Goal: Information Seeking & Learning: Learn about a topic

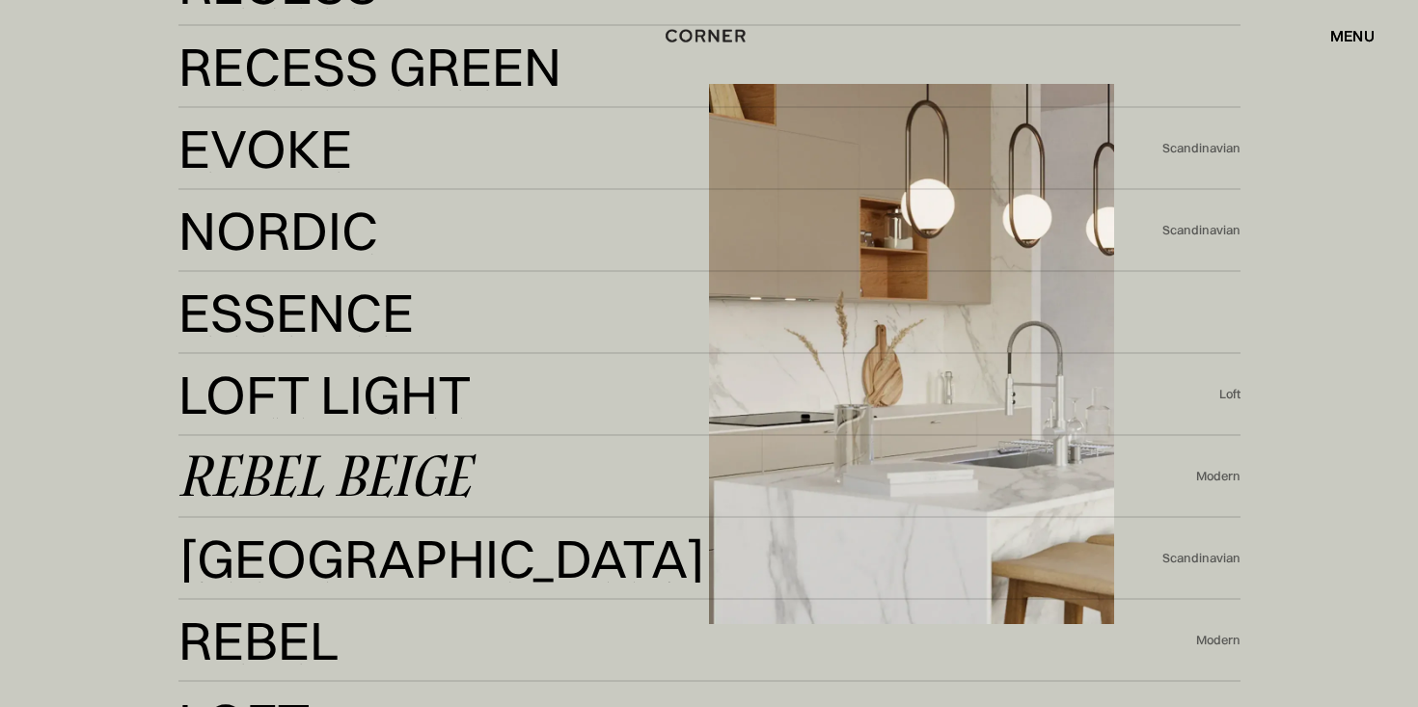
scroll to position [3995, 0]
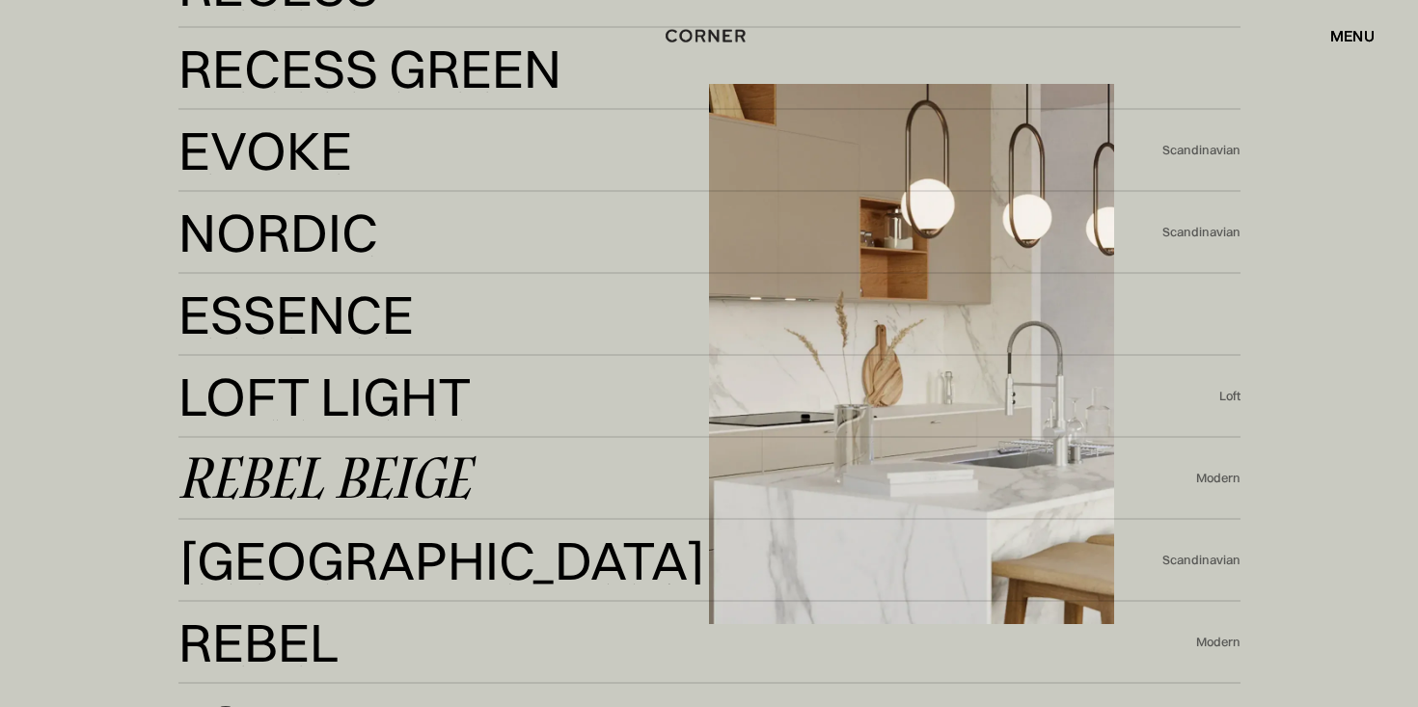
click at [366, 475] on div "Rebel Beige" at bounding box center [324, 478] width 292 height 46
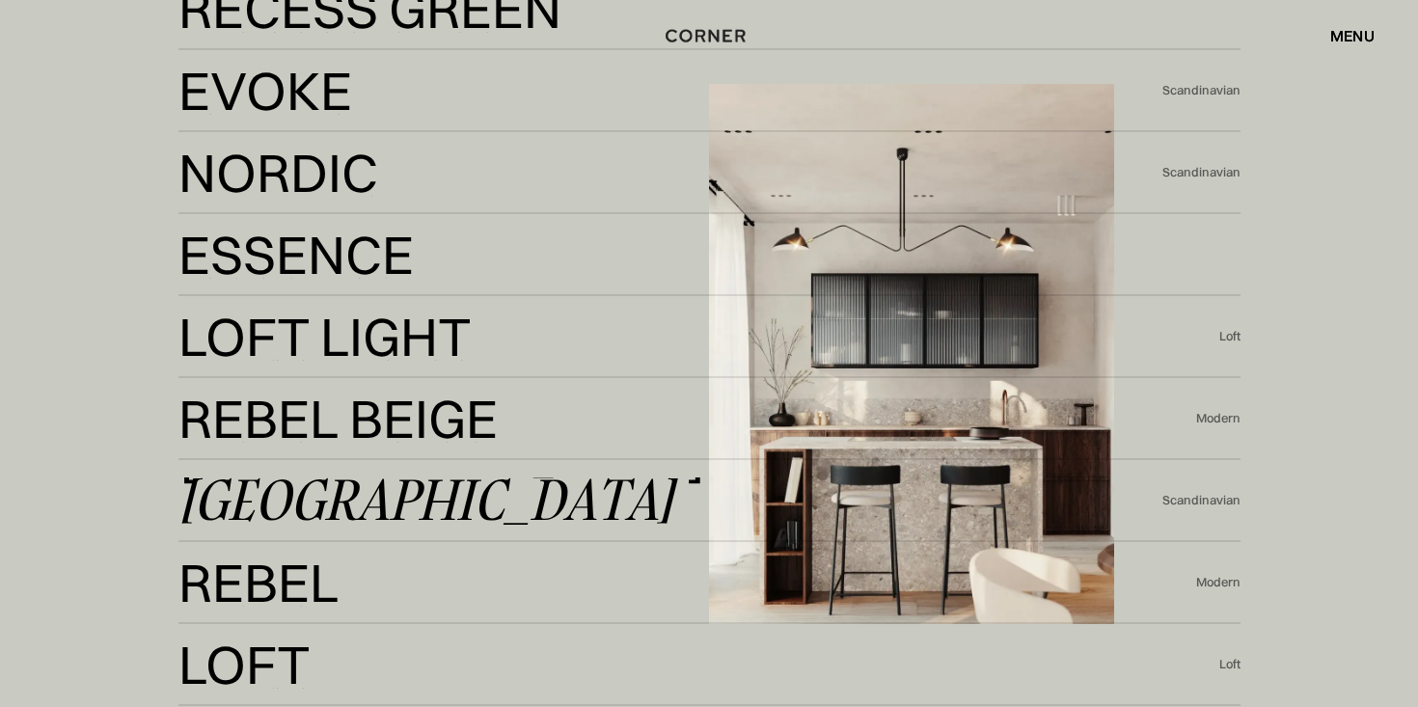
scroll to position [3344, 0]
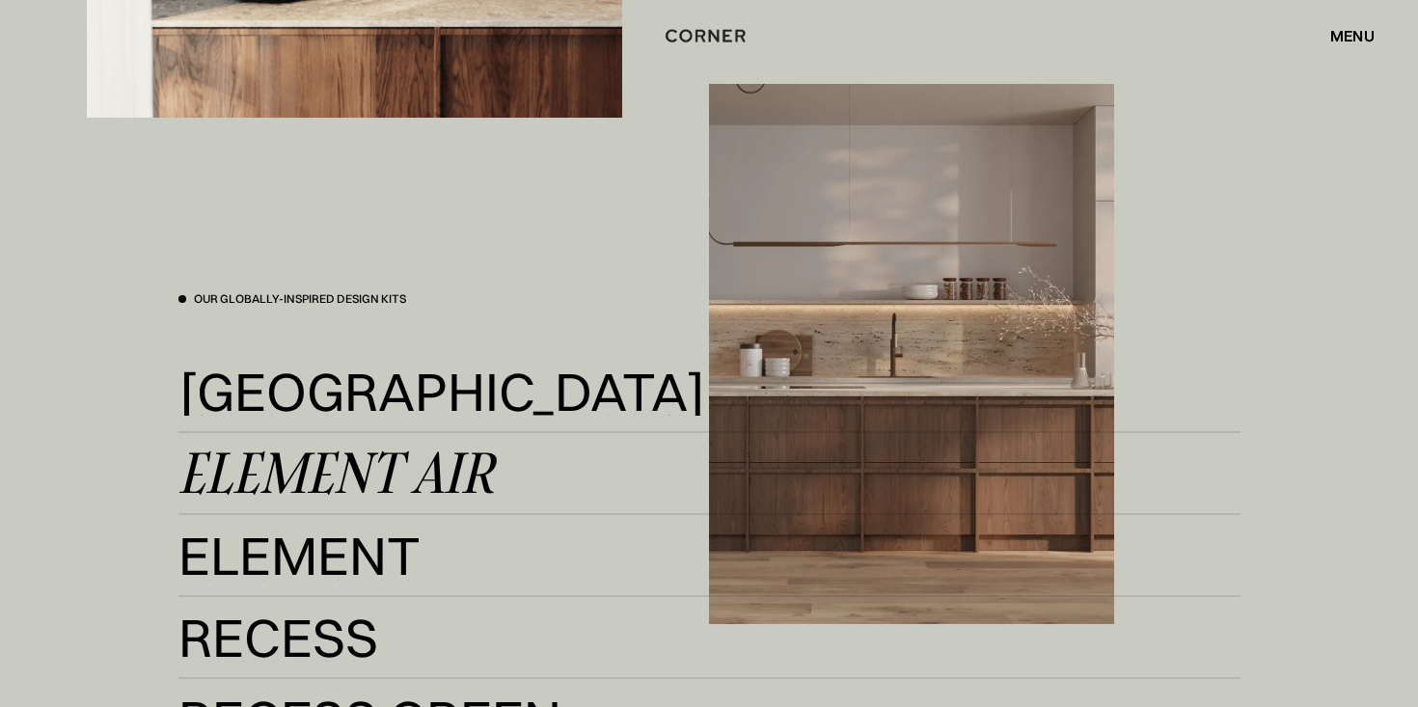
click at [339, 462] on div "Element Air" at bounding box center [335, 473] width 315 height 46
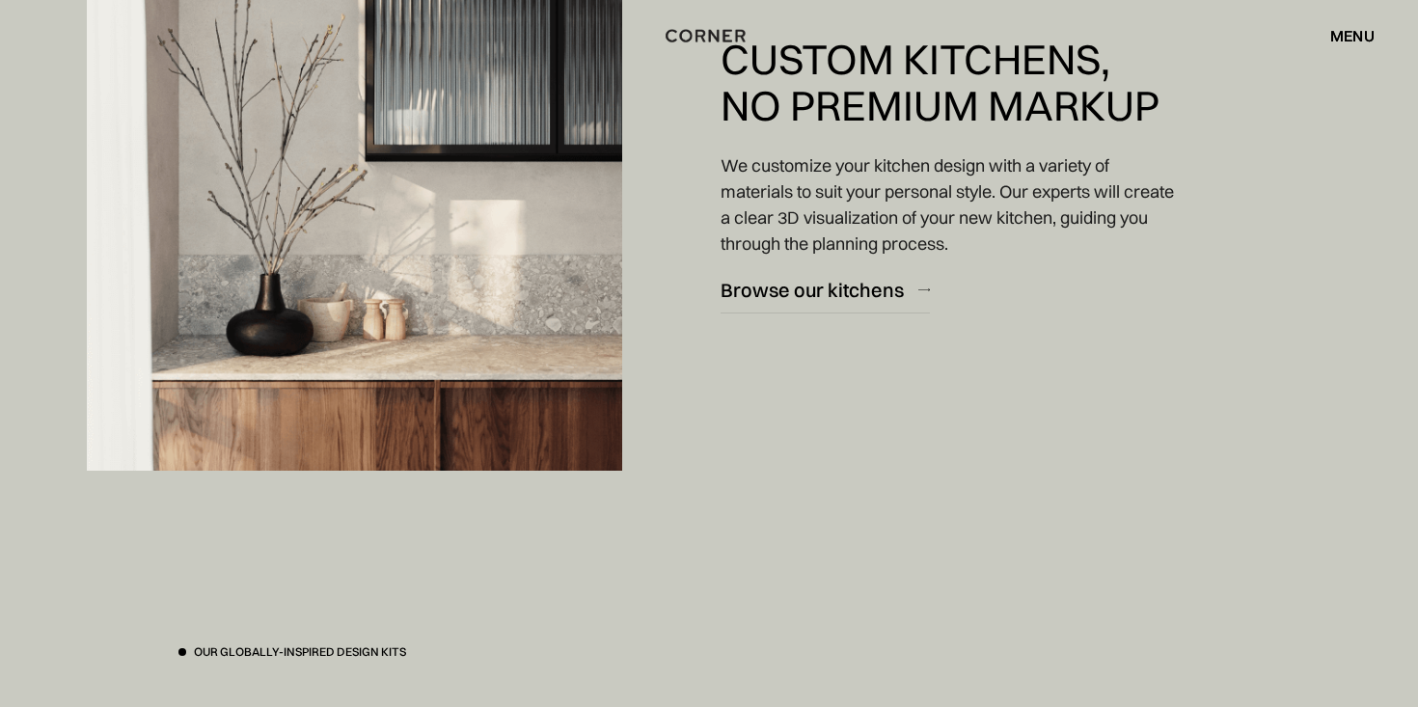
scroll to position [2849, 0]
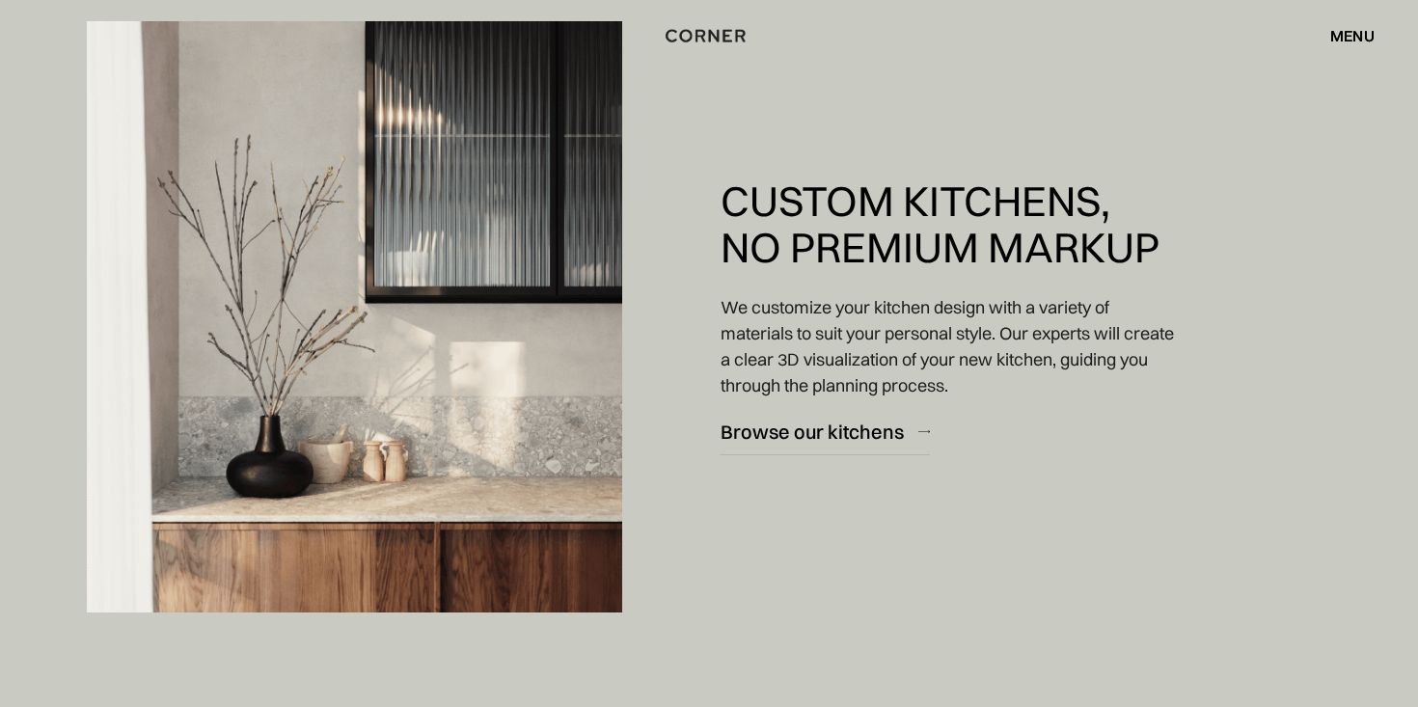
click at [1346, 39] on div "menu" at bounding box center [1352, 35] width 44 height 15
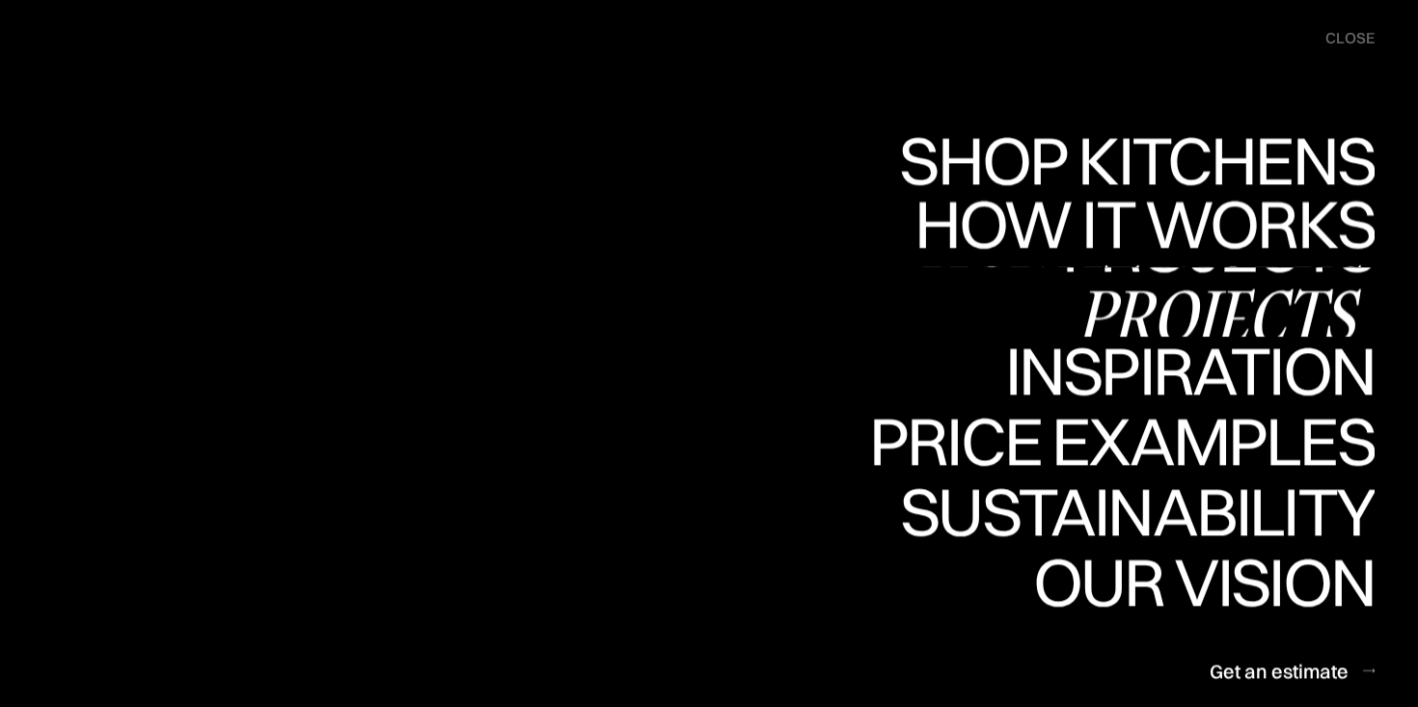
click at [1173, 300] on link "Projects Projects" at bounding box center [1218, 302] width 312 height 70
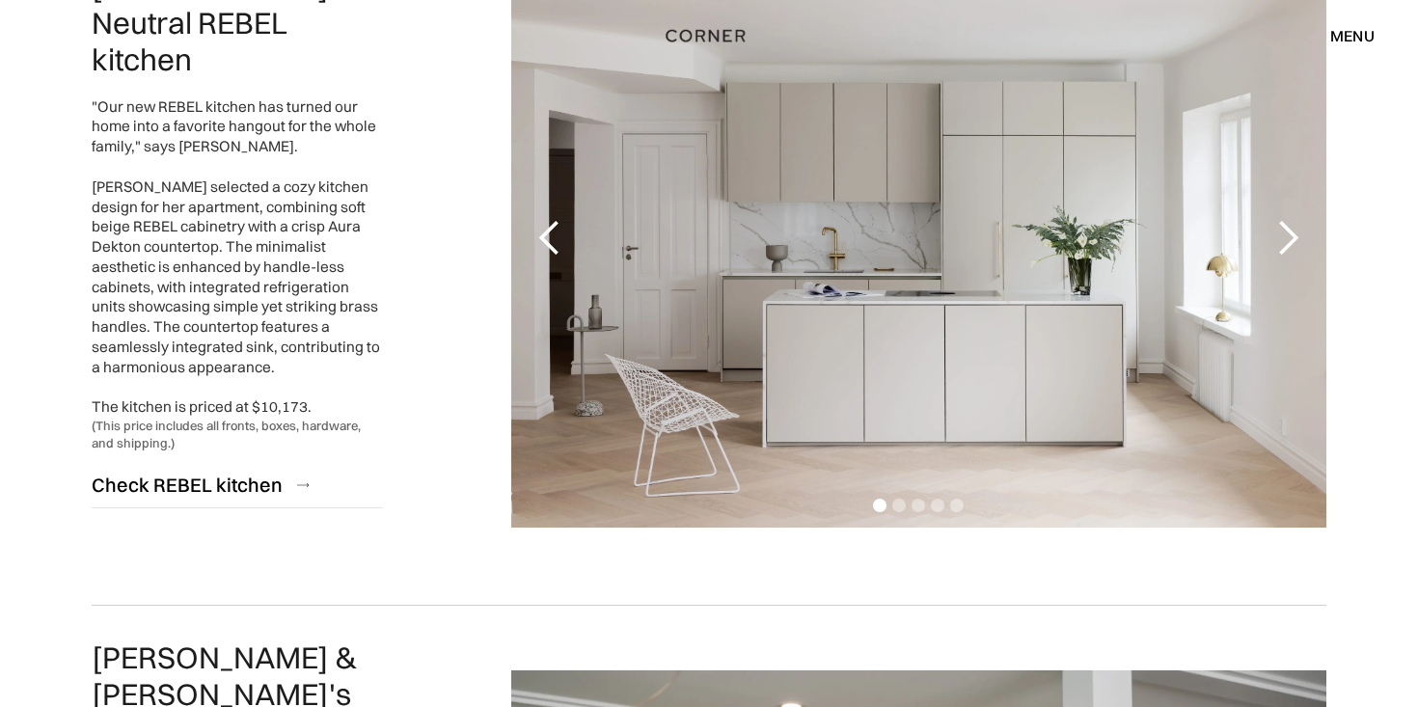
scroll to position [3093, 0]
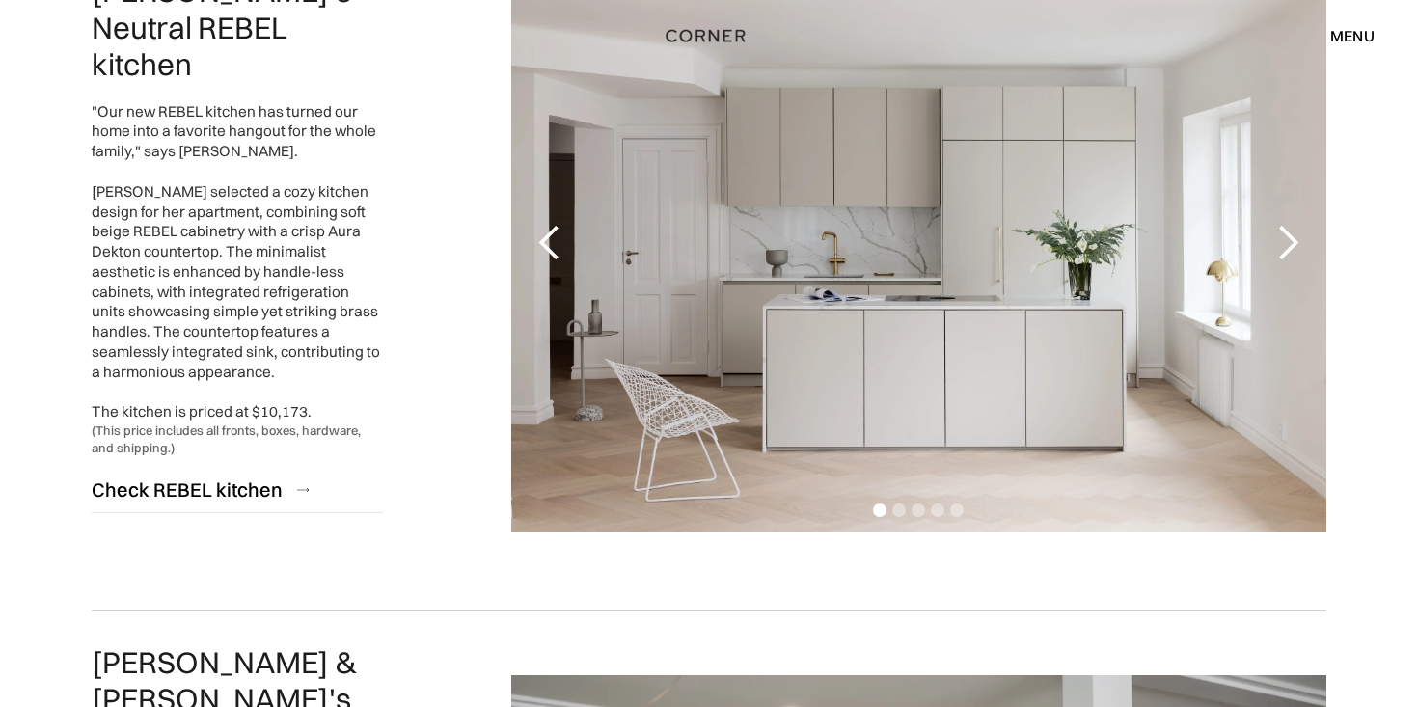
click at [1290, 242] on div "next slide" at bounding box center [1287, 243] width 39 height 39
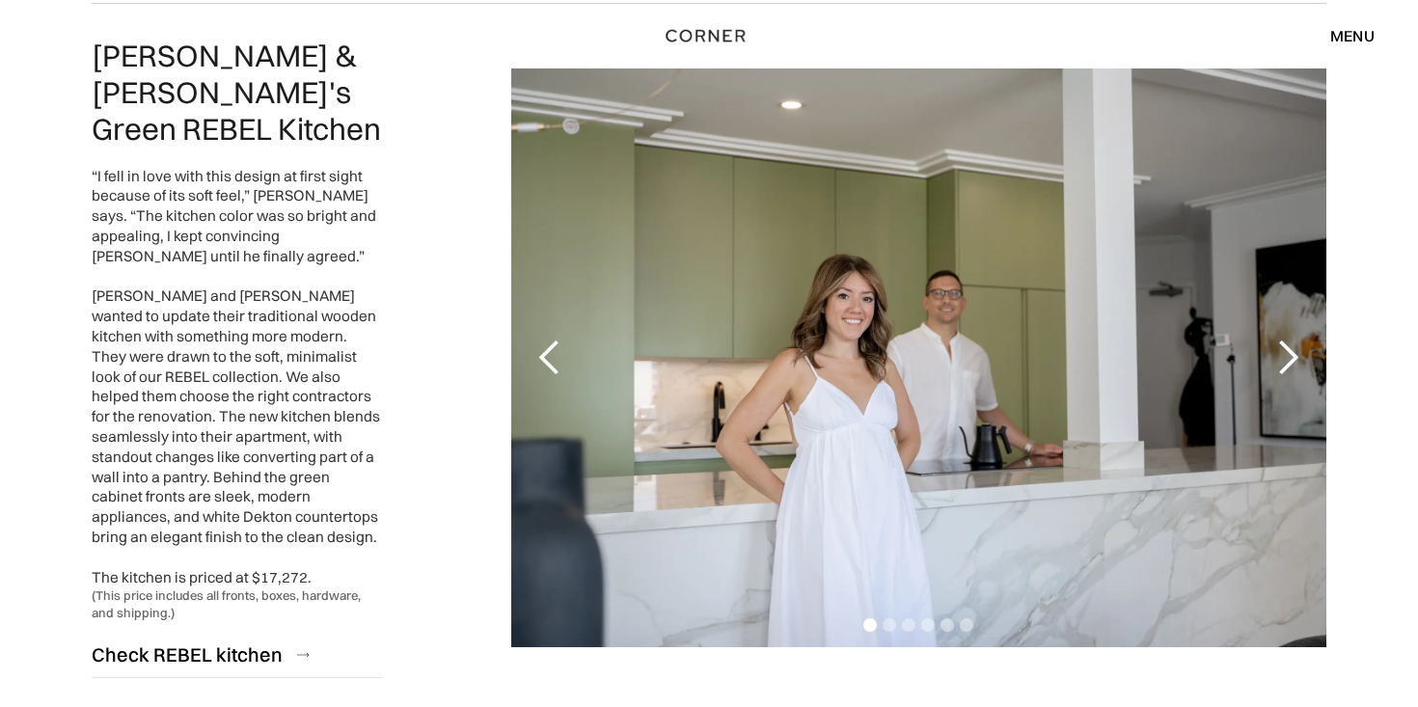
scroll to position [3702, 0]
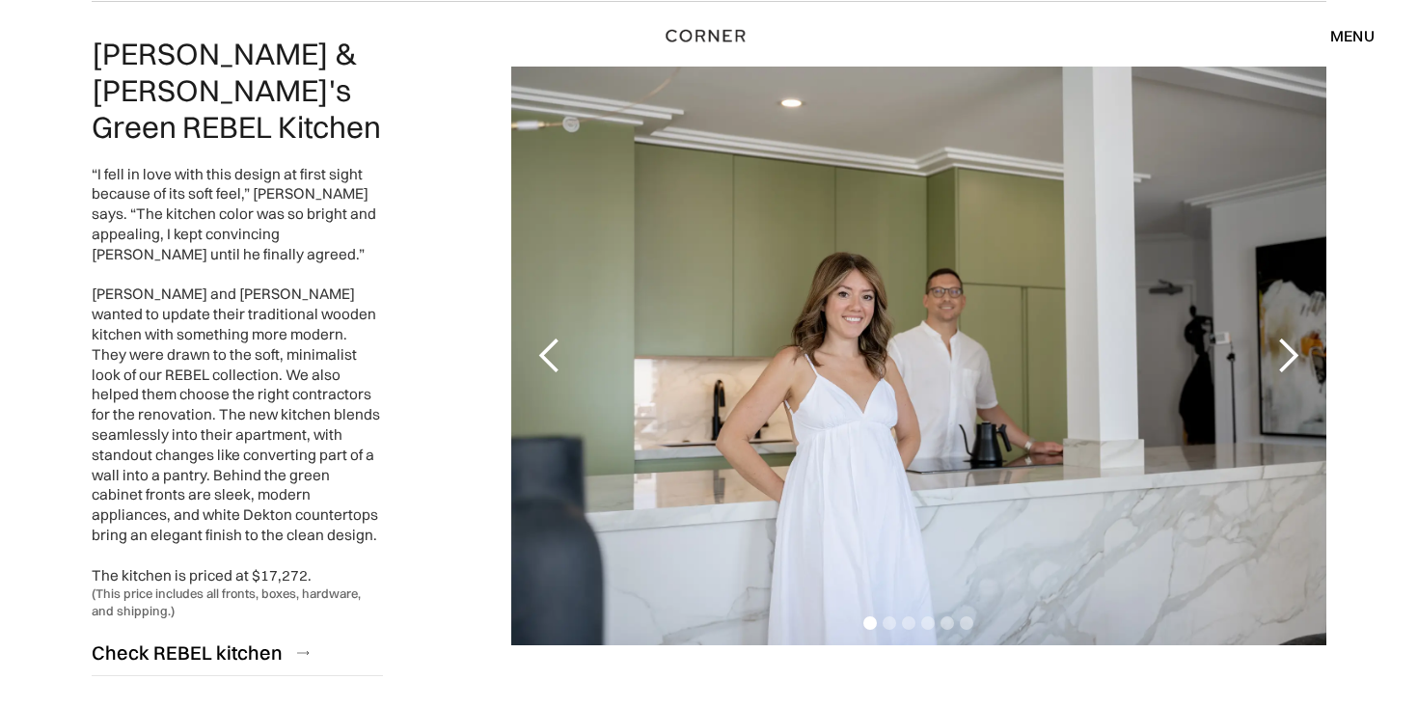
click at [1288, 337] on div "next slide" at bounding box center [1287, 356] width 39 height 39
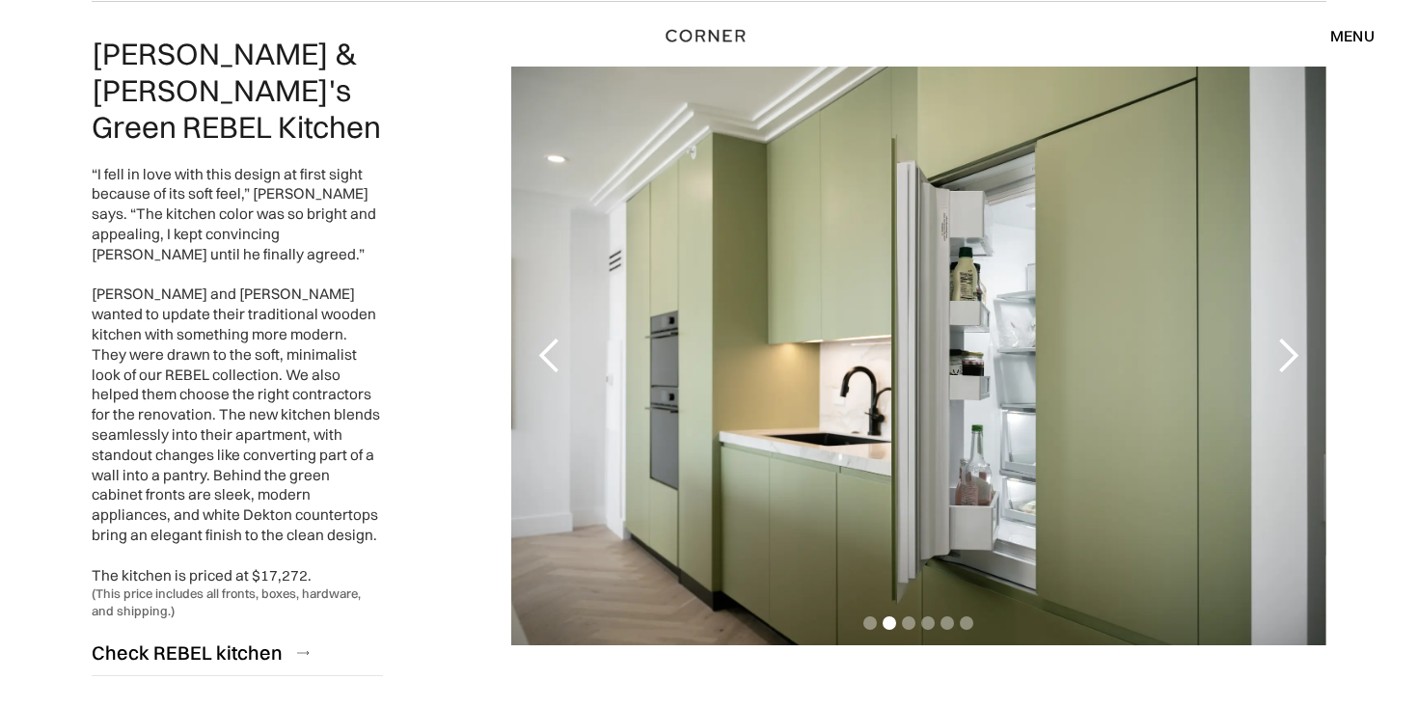
click at [1289, 337] on div "next slide" at bounding box center [1287, 356] width 39 height 39
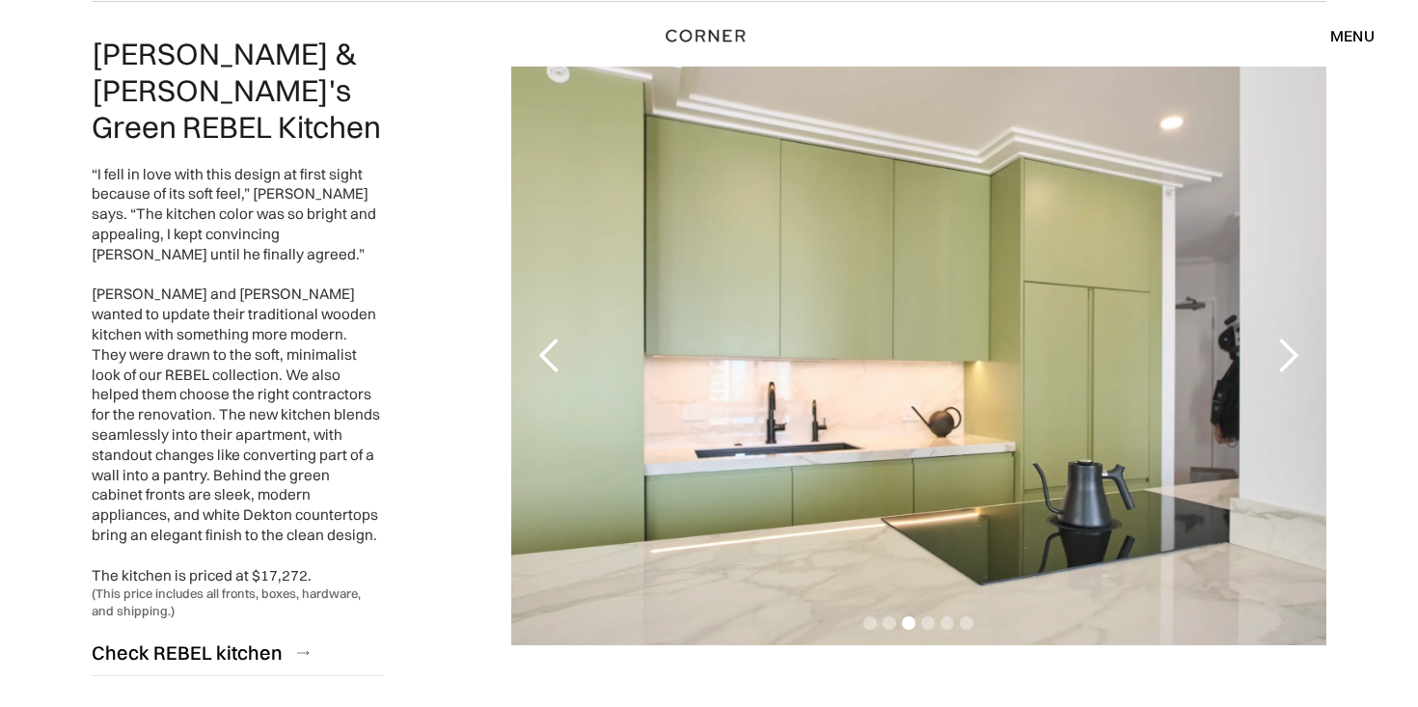
click at [1289, 337] on div "next slide" at bounding box center [1287, 356] width 39 height 39
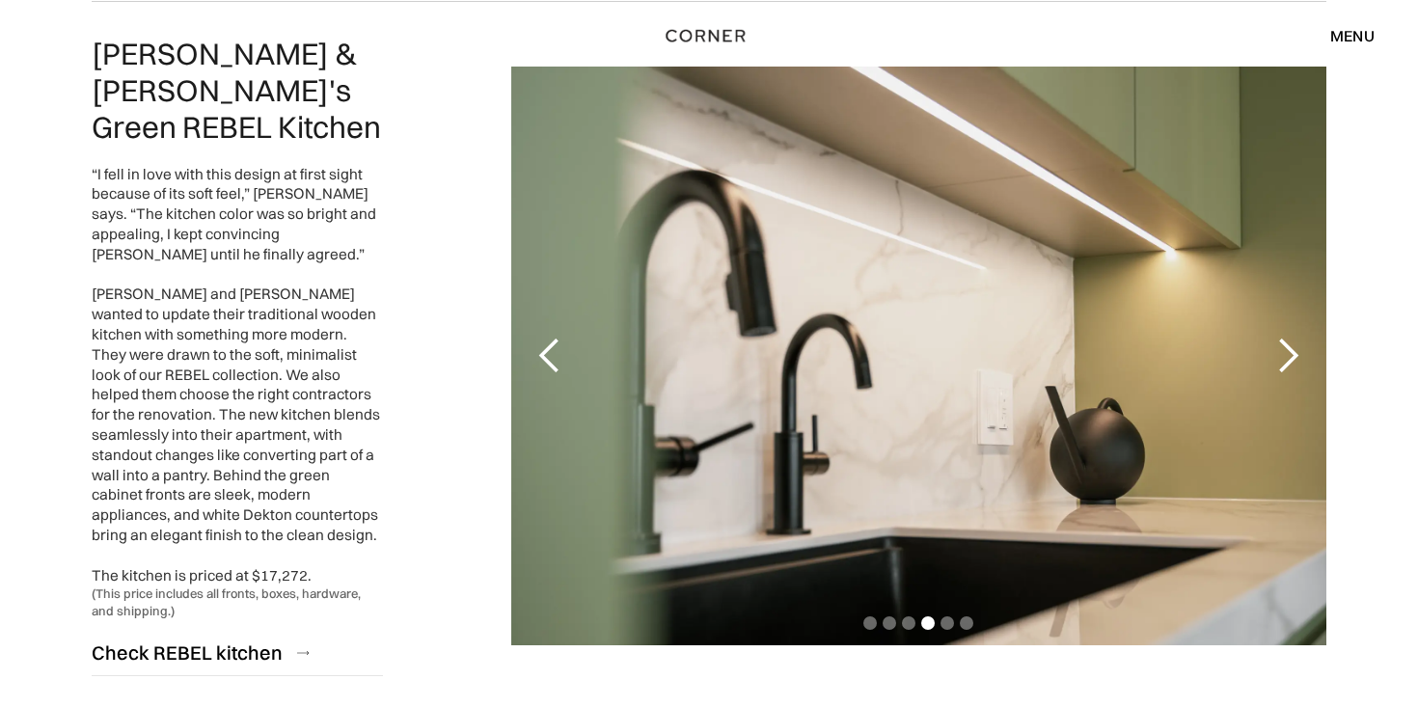
click at [1289, 337] on div "next slide" at bounding box center [1287, 356] width 39 height 39
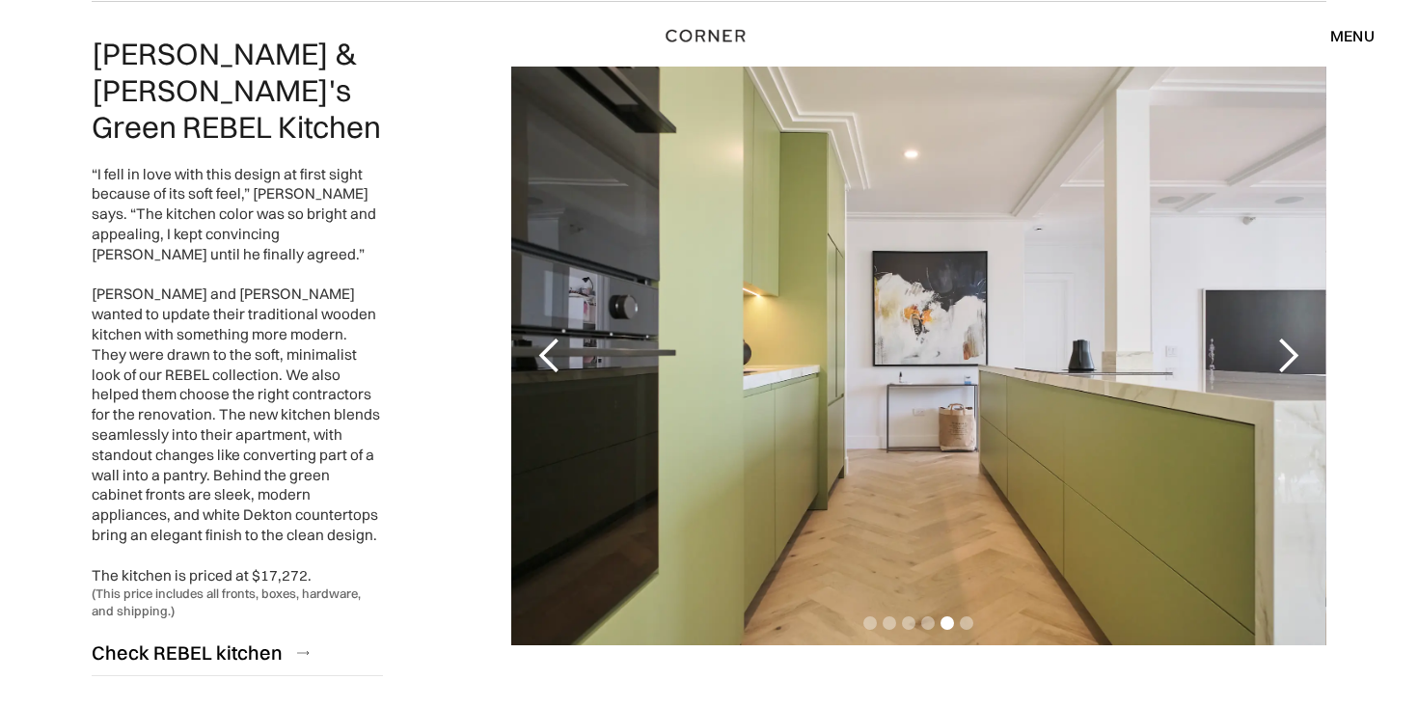
click at [1289, 337] on div "next slide" at bounding box center [1287, 356] width 39 height 39
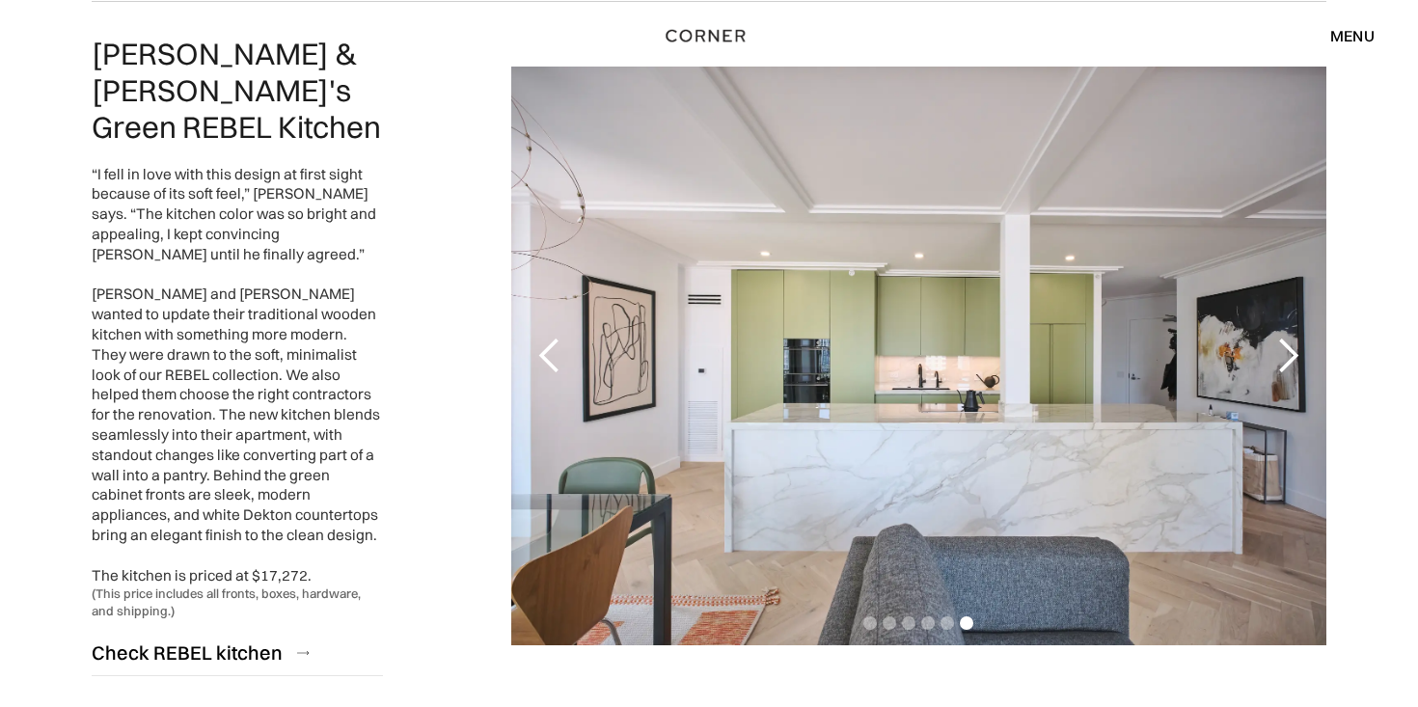
click at [1289, 337] on div "next slide" at bounding box center [1287, 356] width 39 height 39
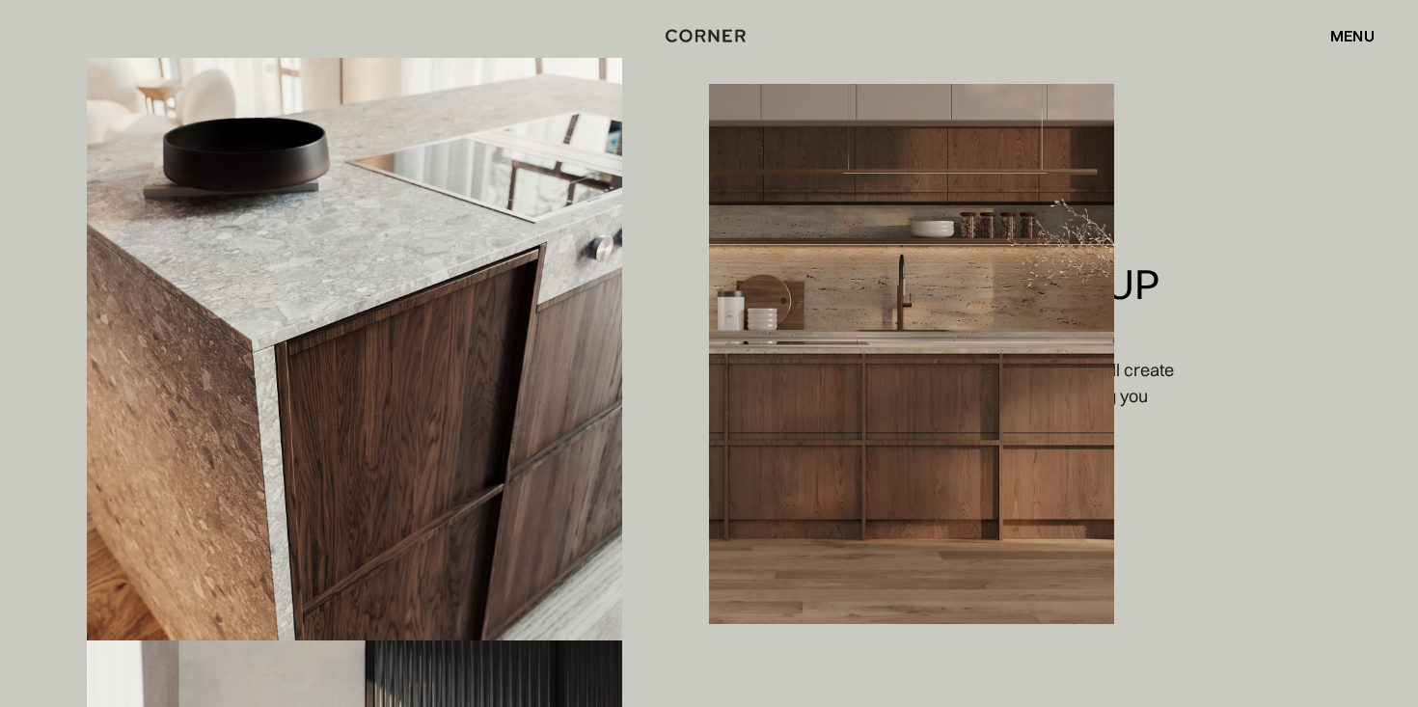
scroll to position [2147, 0]
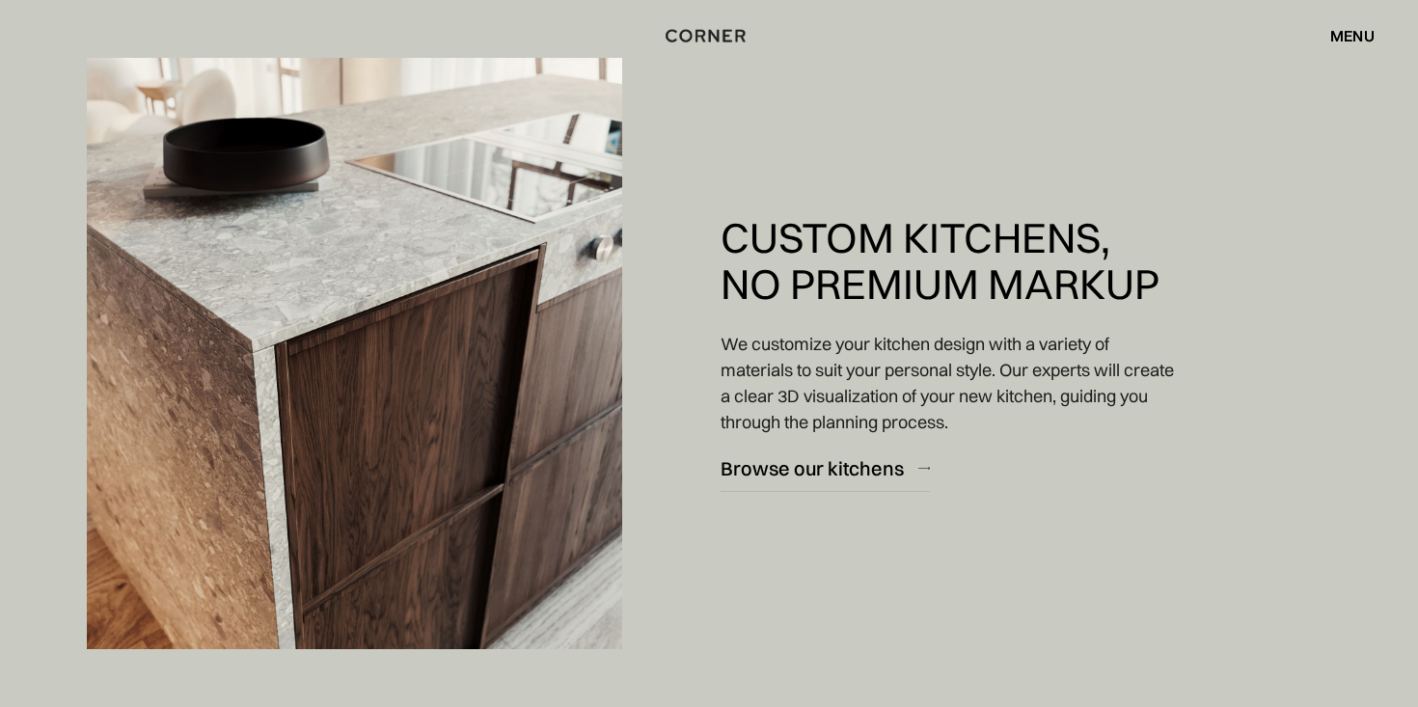
click at [1337, 40] on div "menu" at bounding box center [1352, 35] width 44 height 15
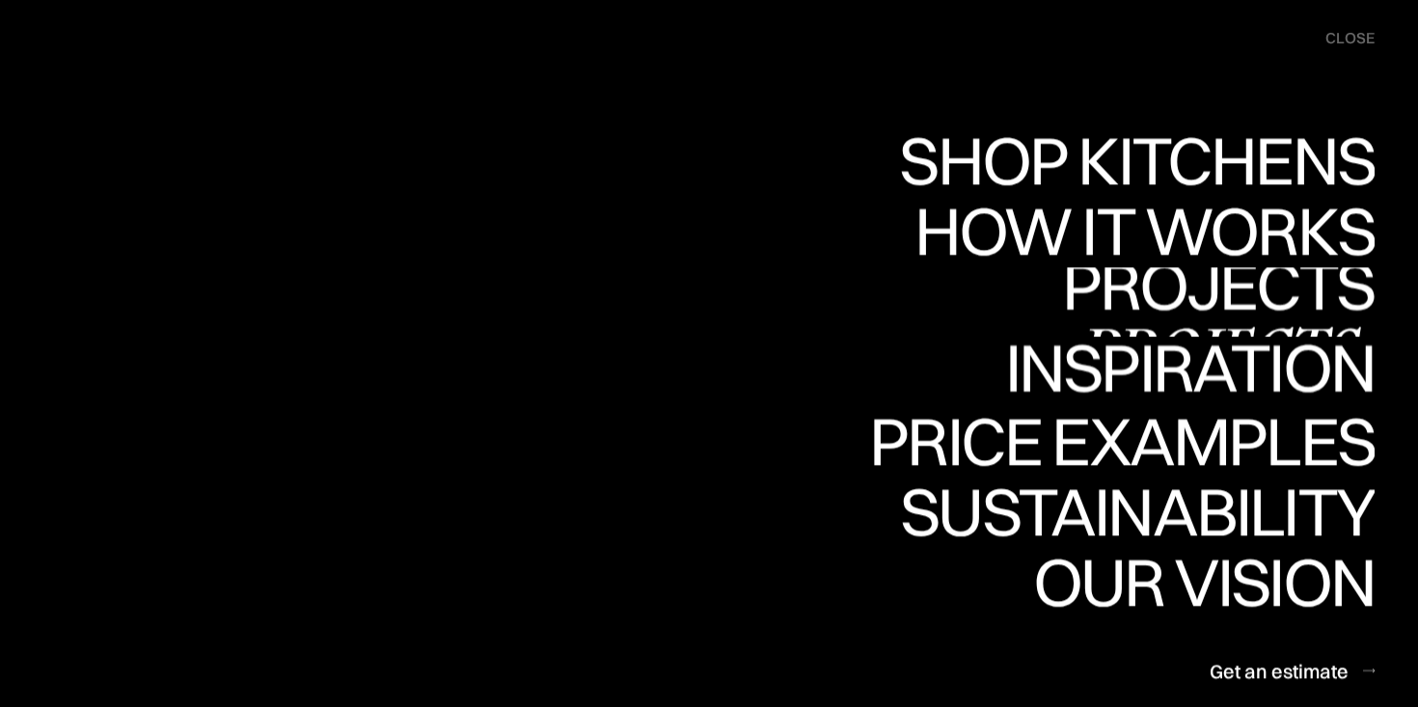
click at [1215, 356] on div "Inspiration" at bounding box center [1176, 368] width 396 height 68
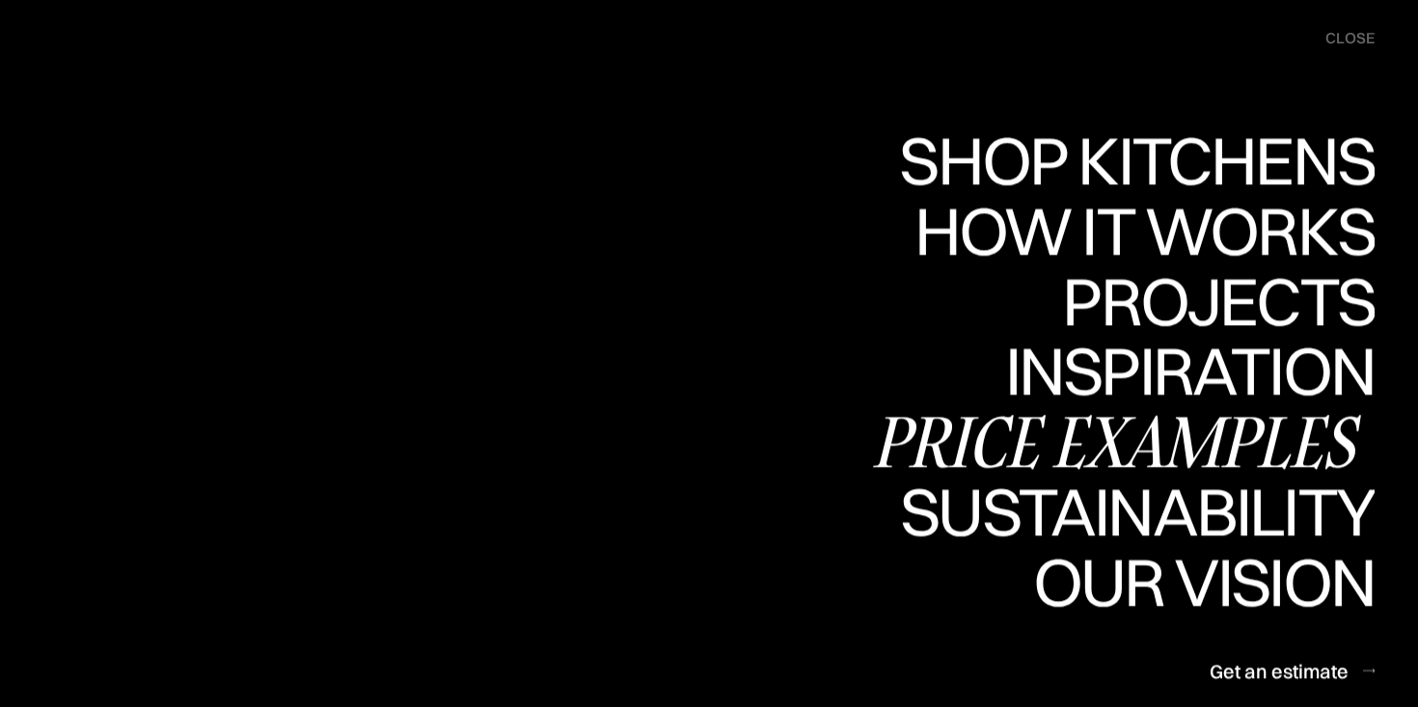
click at [1086, 428] on div "Price examples" at bounding box center [1121, 442] width 505 height 68
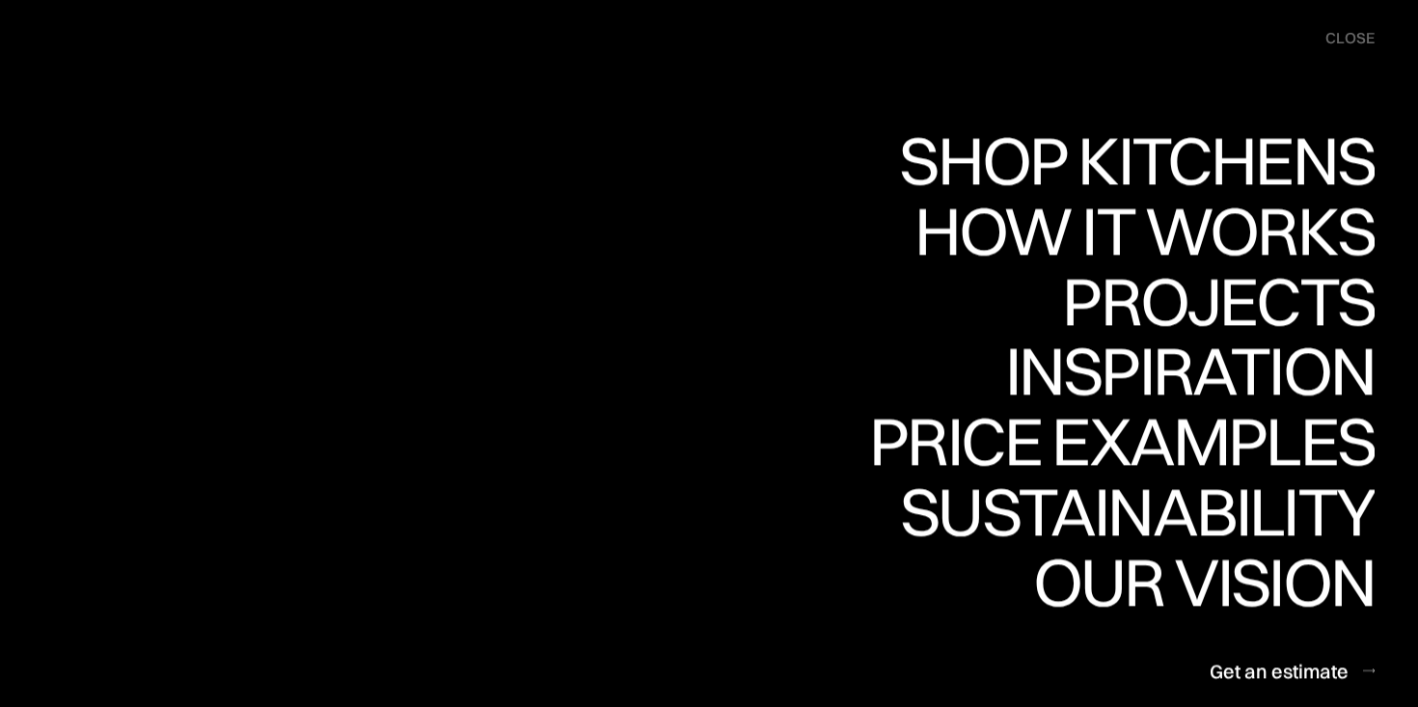
scroll to position [1321, 0]
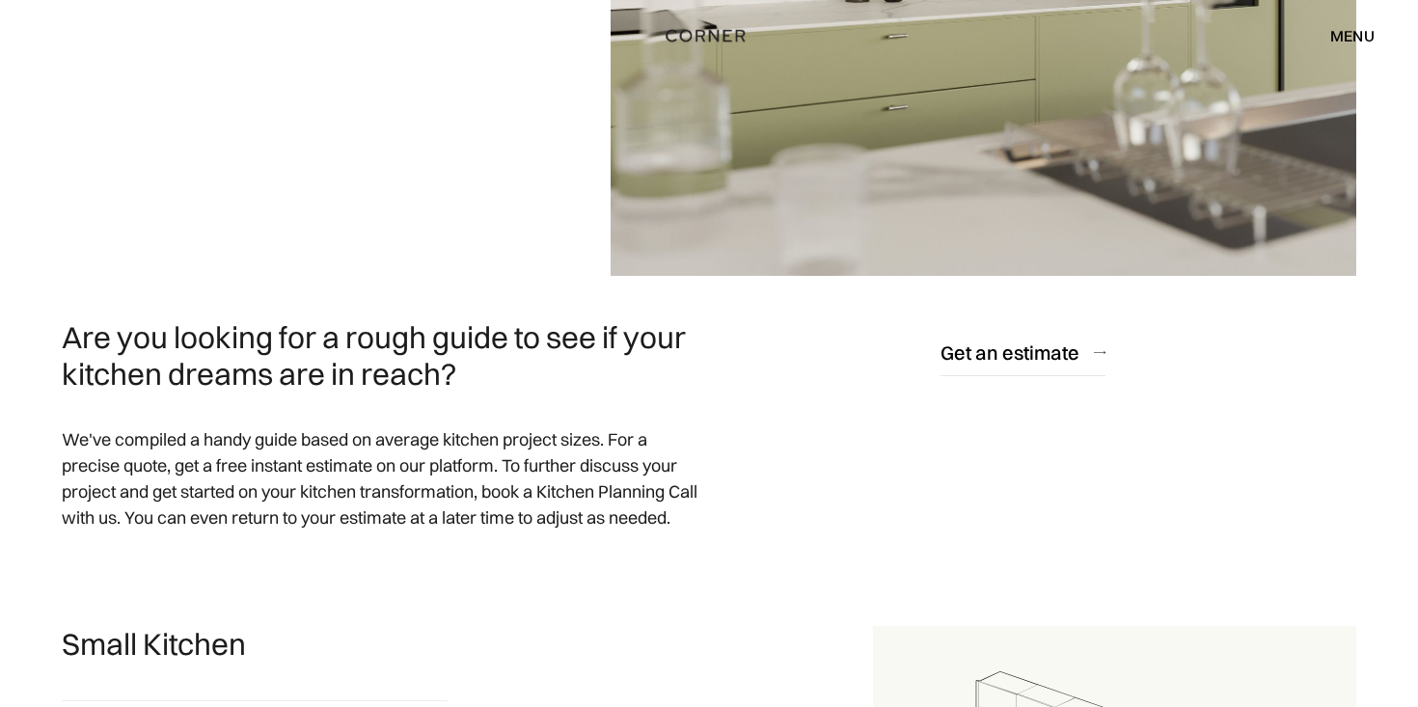
scroll to position [448, 0]
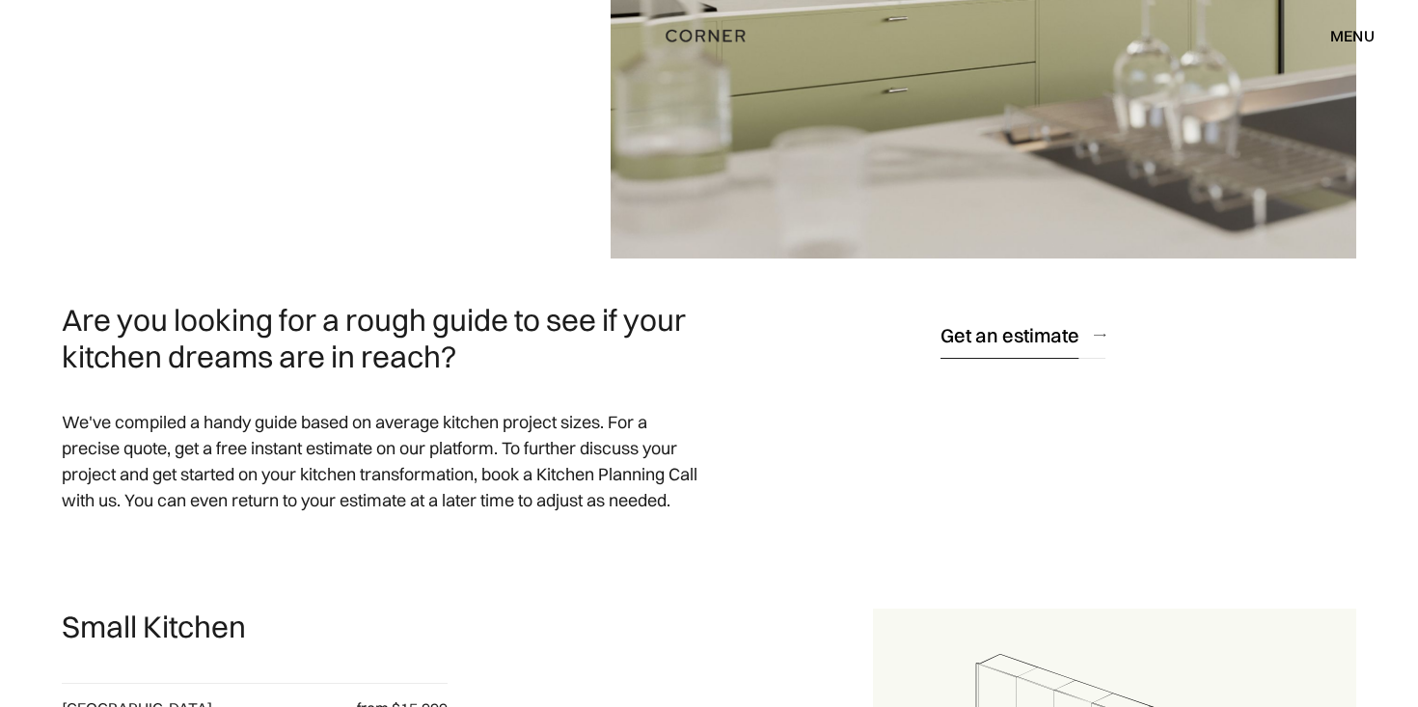
click at [1028, 327] on div "Get an estimate" at bounding box center [1009, 335] width 139 height 26
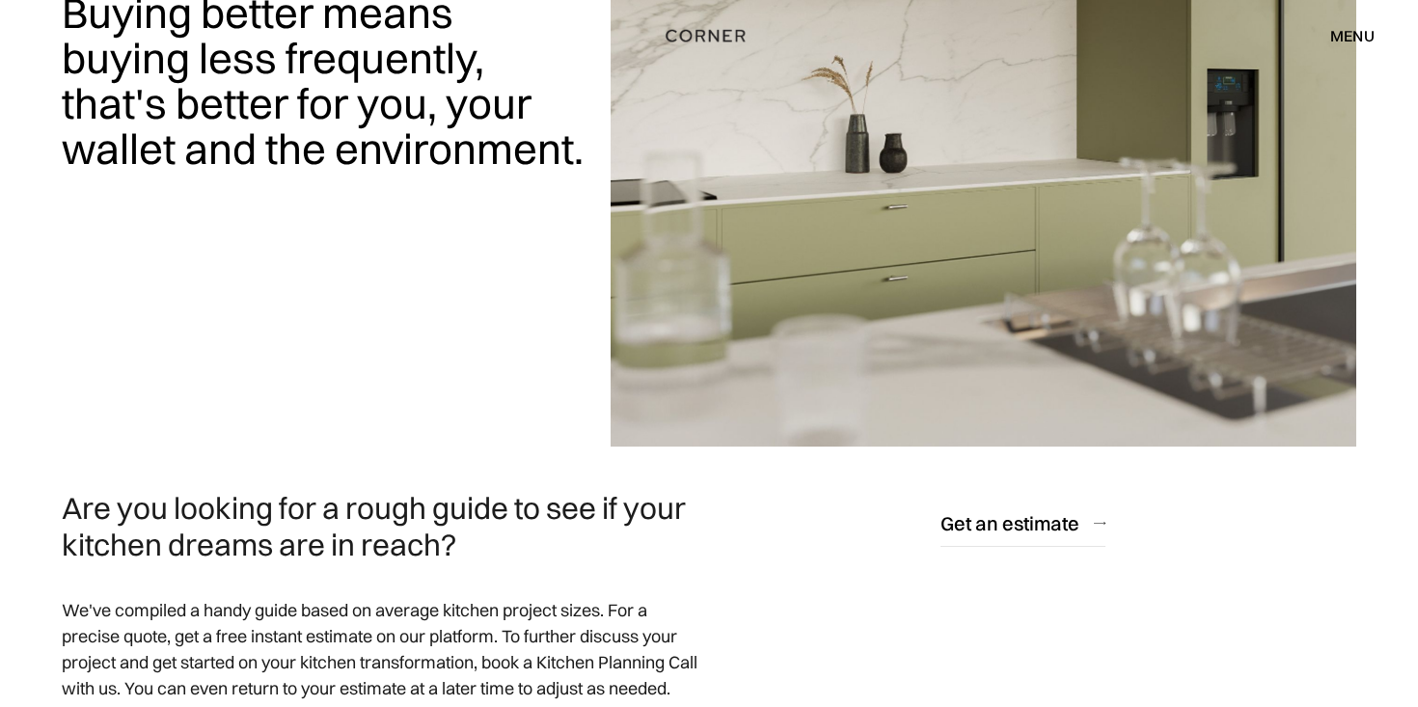
scroll to position [0, 0]
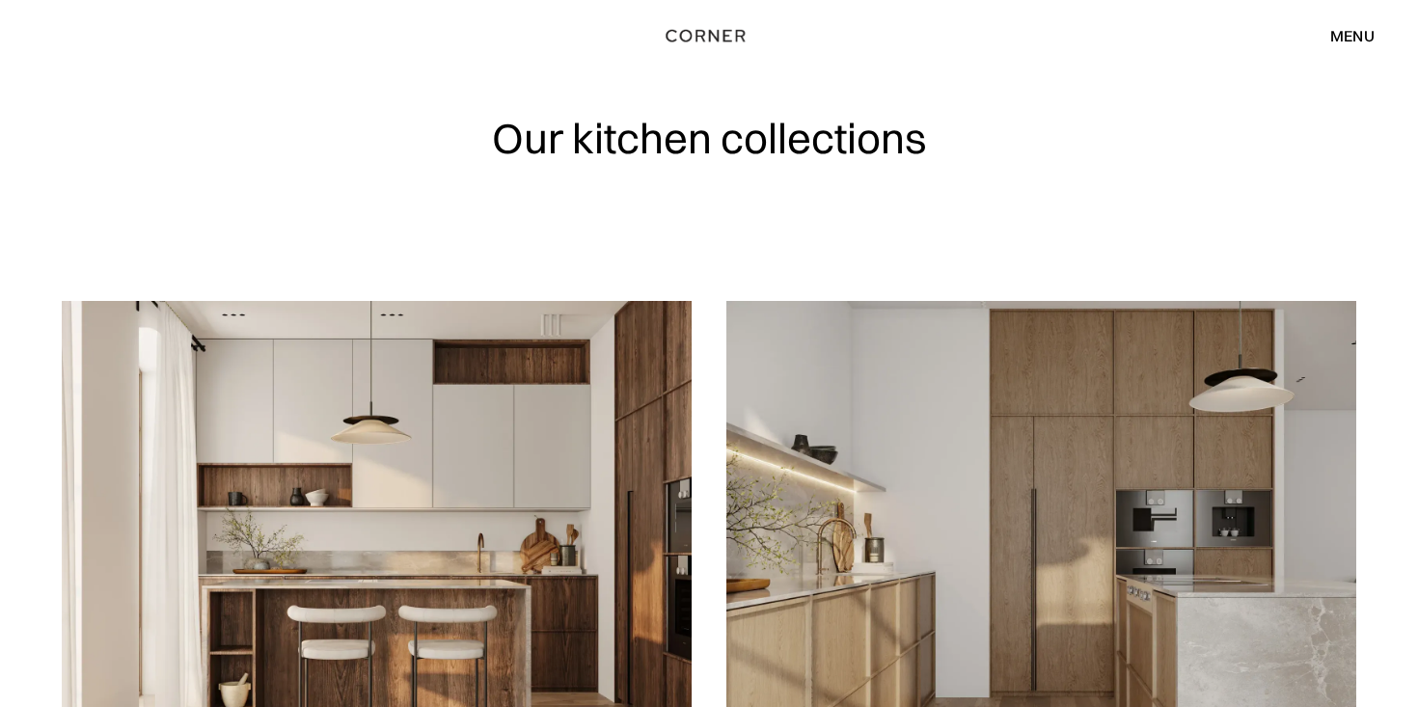
click at [1345, 39] on div "menu" at bounding box center [1352, 35] width 44 height 15
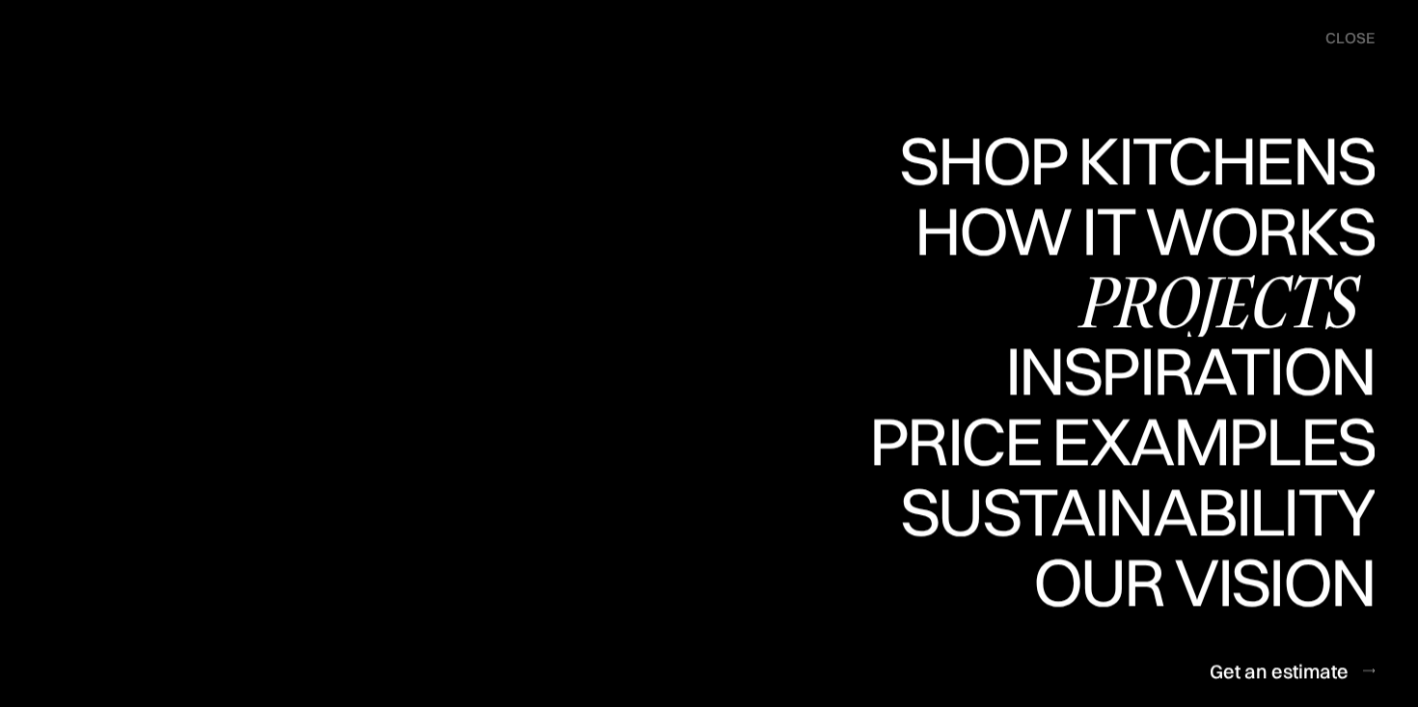
click at [1254, 285] on div "Projects" at bounding box center [1218, 301] width 312 height 68
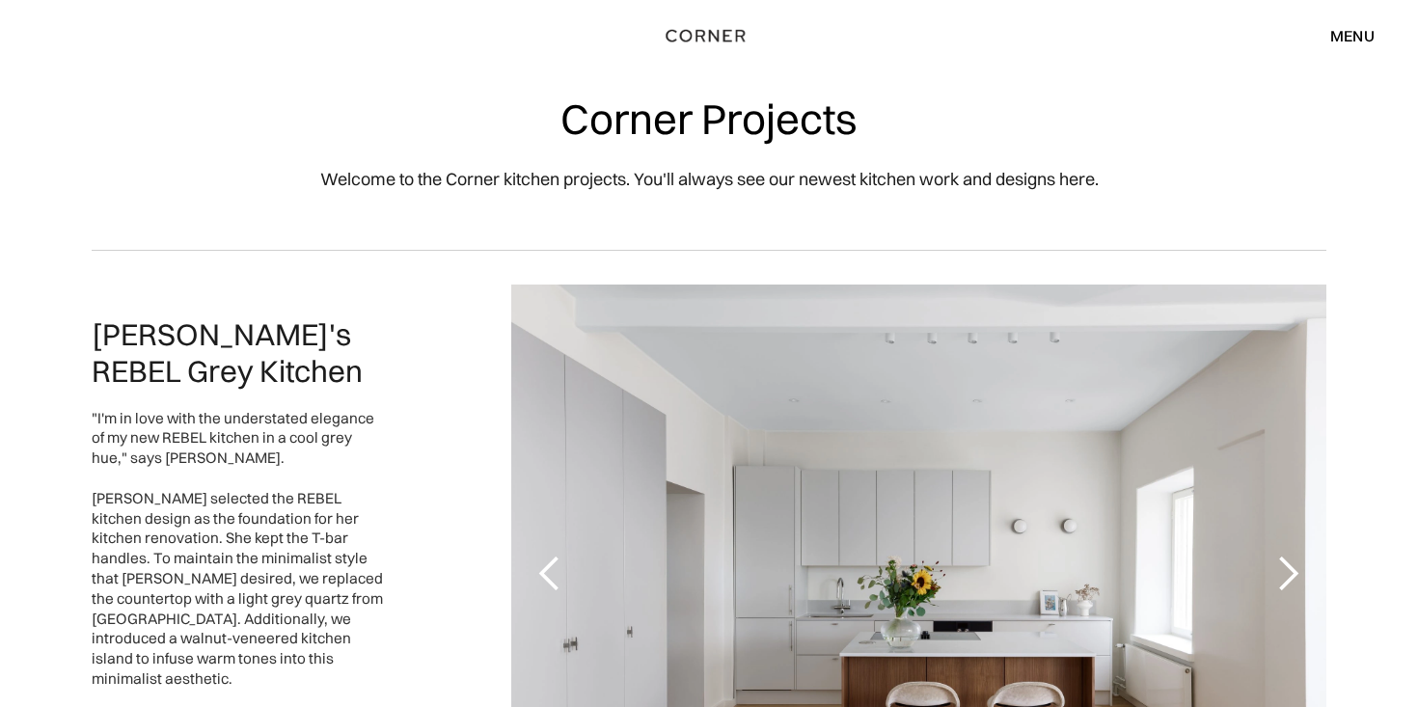
click at [1342, 30] on div "menu" at bounding box center [1352, 35] width 44 height 15
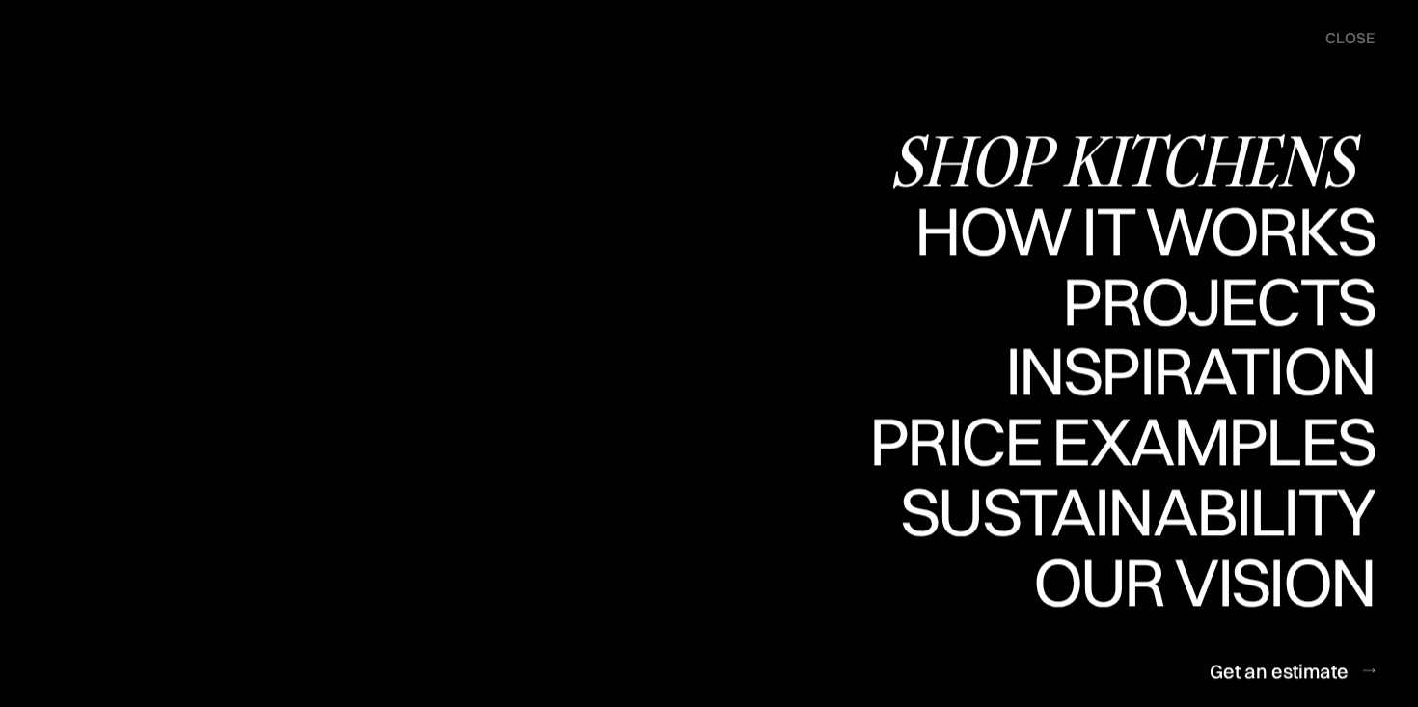
click at [1079, 159] on div "Shop Kitchens" at bounding box center [1131, 160] width 485 height 68
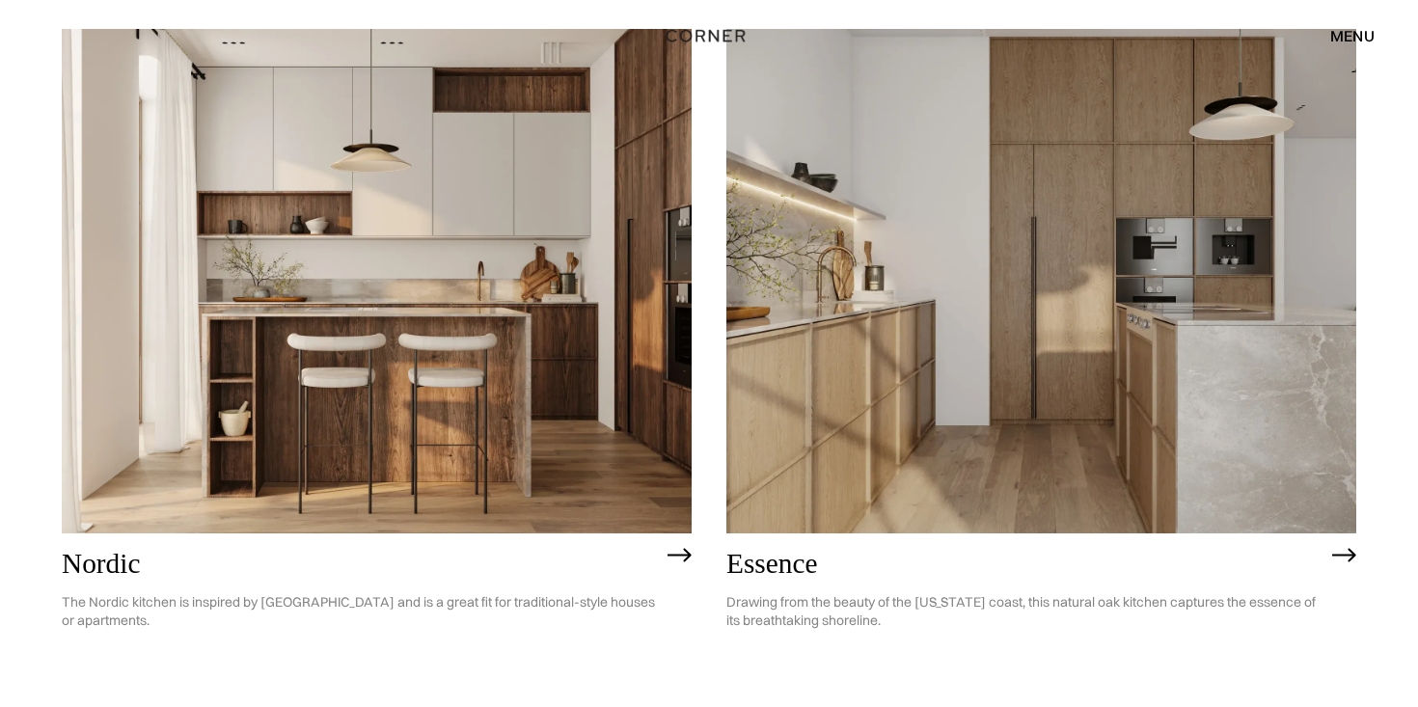
scroll to position [274, 0]
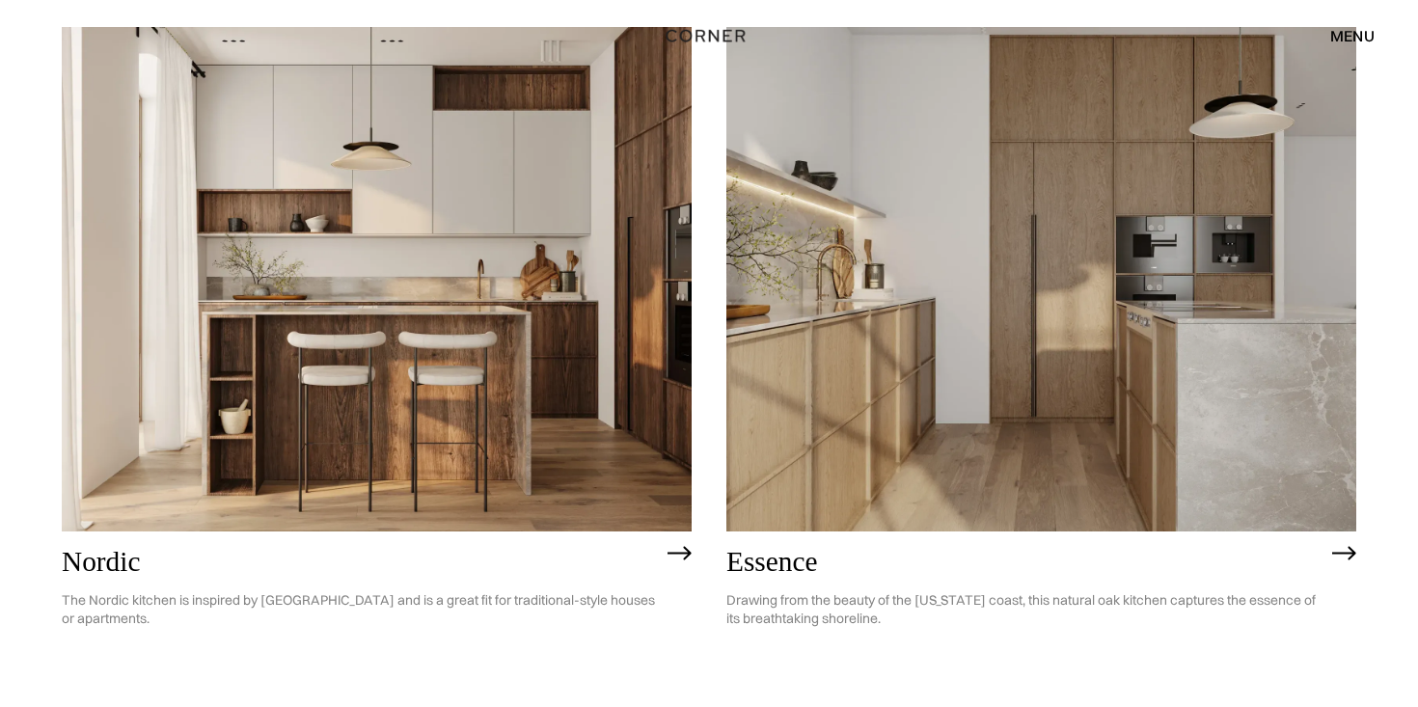
click at [478, 402] on img at bounding box center [377, 278] width 630 height 503
click at [1119, 248] on img at bounding box center [1041, 278] width 630 height 503
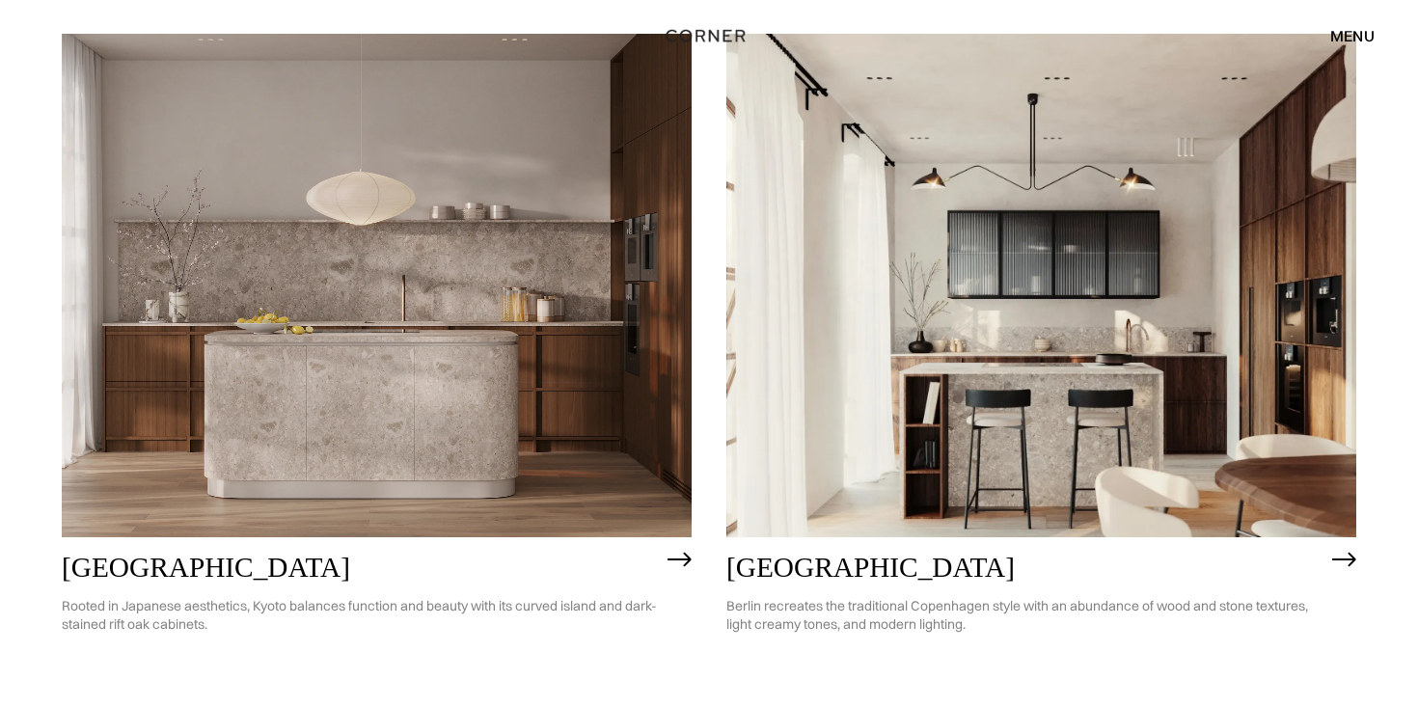
scroll to position [1076, 0]
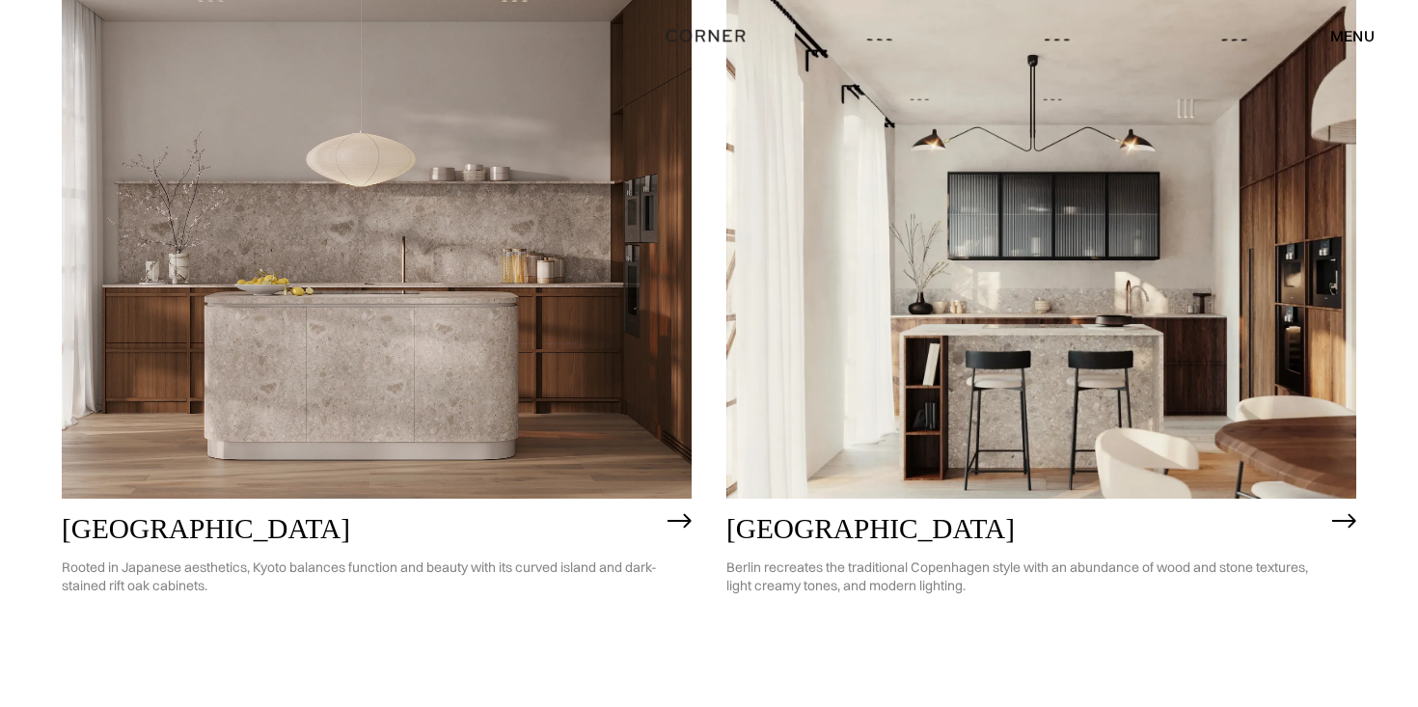
click at [443, 394] on img at bounding box center [377, 246] width 630 height 503
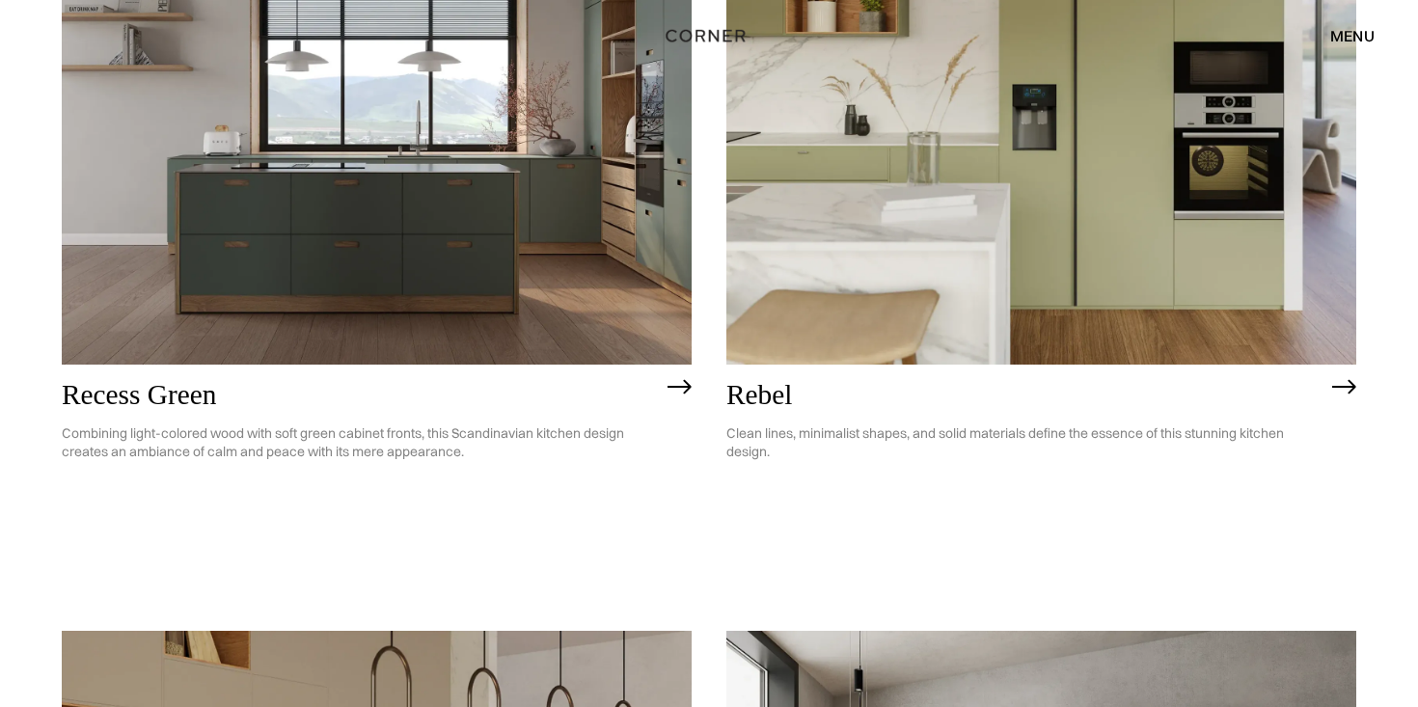
scroll to position [3538, 0]
click at [966, 137] on img at bounding box center [1041, 113] width 630 height 503
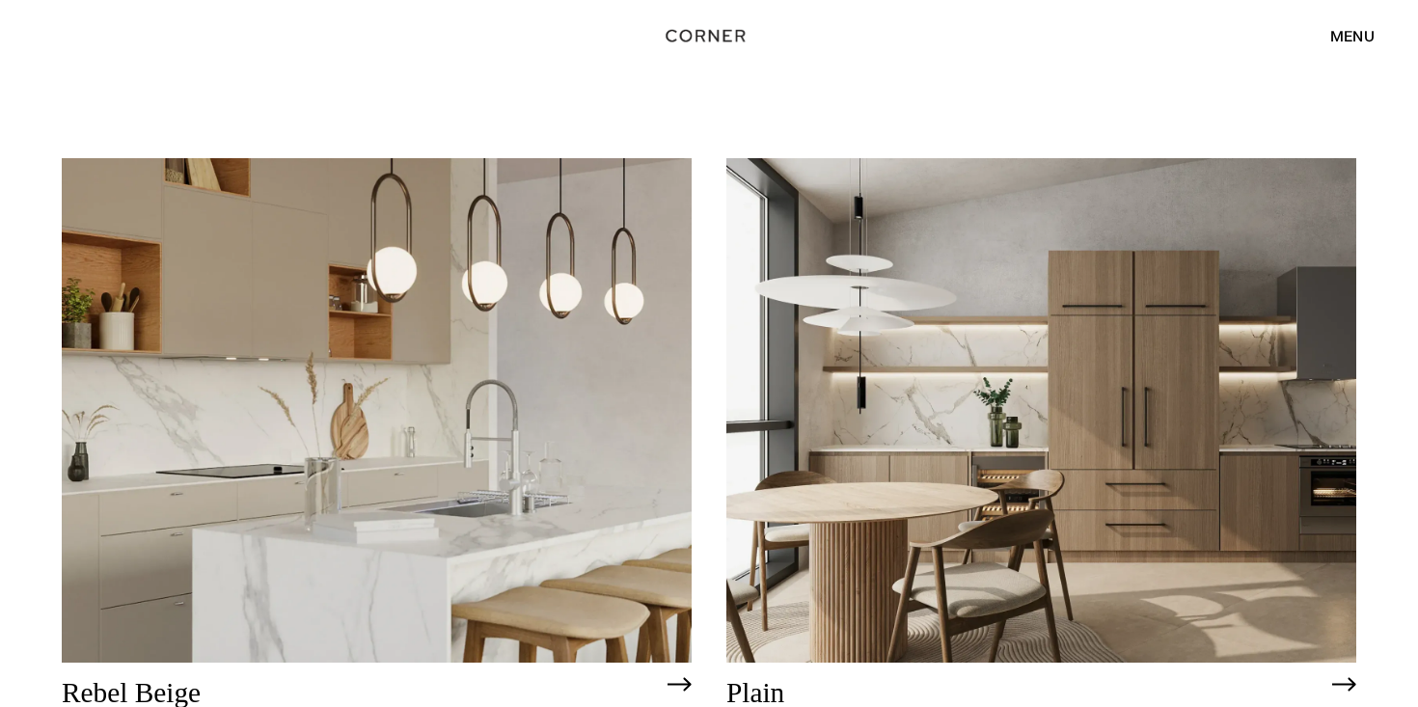
scroll to position [4237, 0]
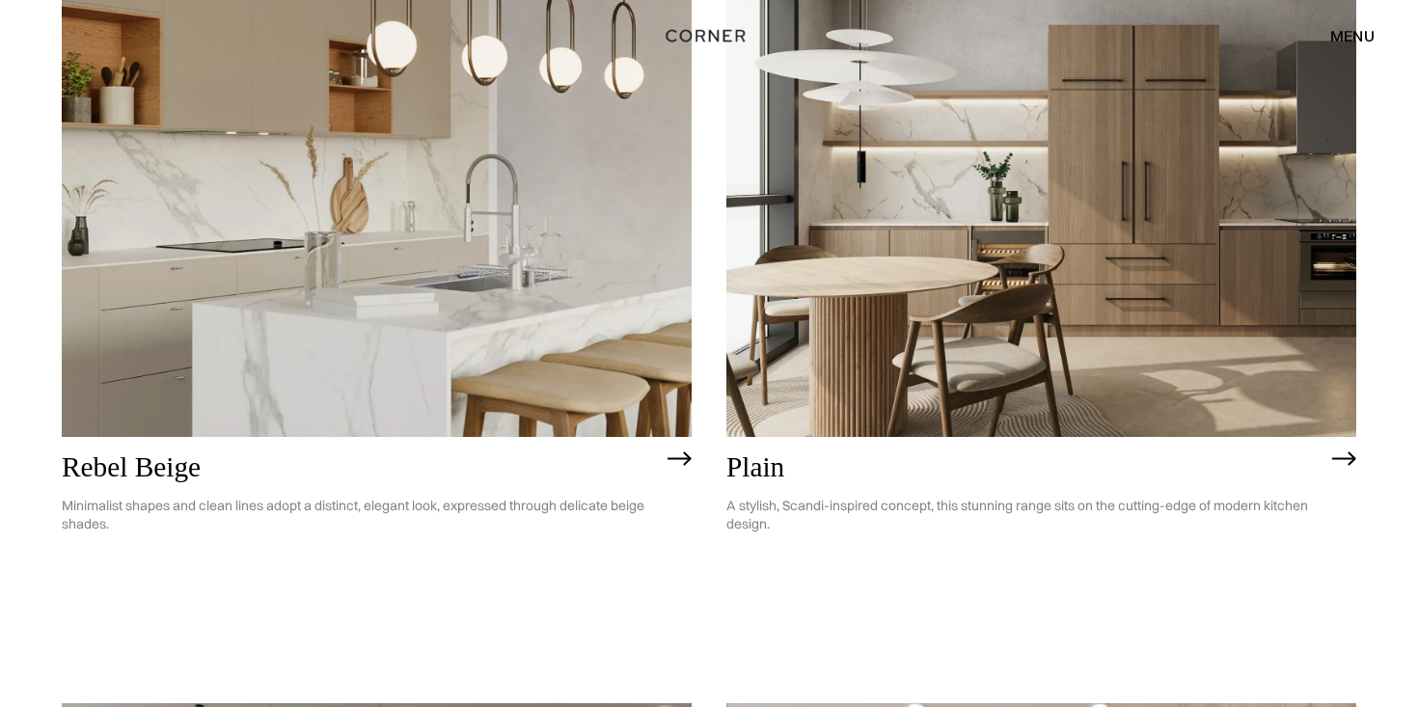
click at [354, 258] on img at bounding box center [377, 183] width 630 height 503
click at [1234, 218] on img at bounding box center [1041, 183] width 630 height 503
click at [1352, 29] on div "menu" at bounding box center [1352, 35] width 44 height 15
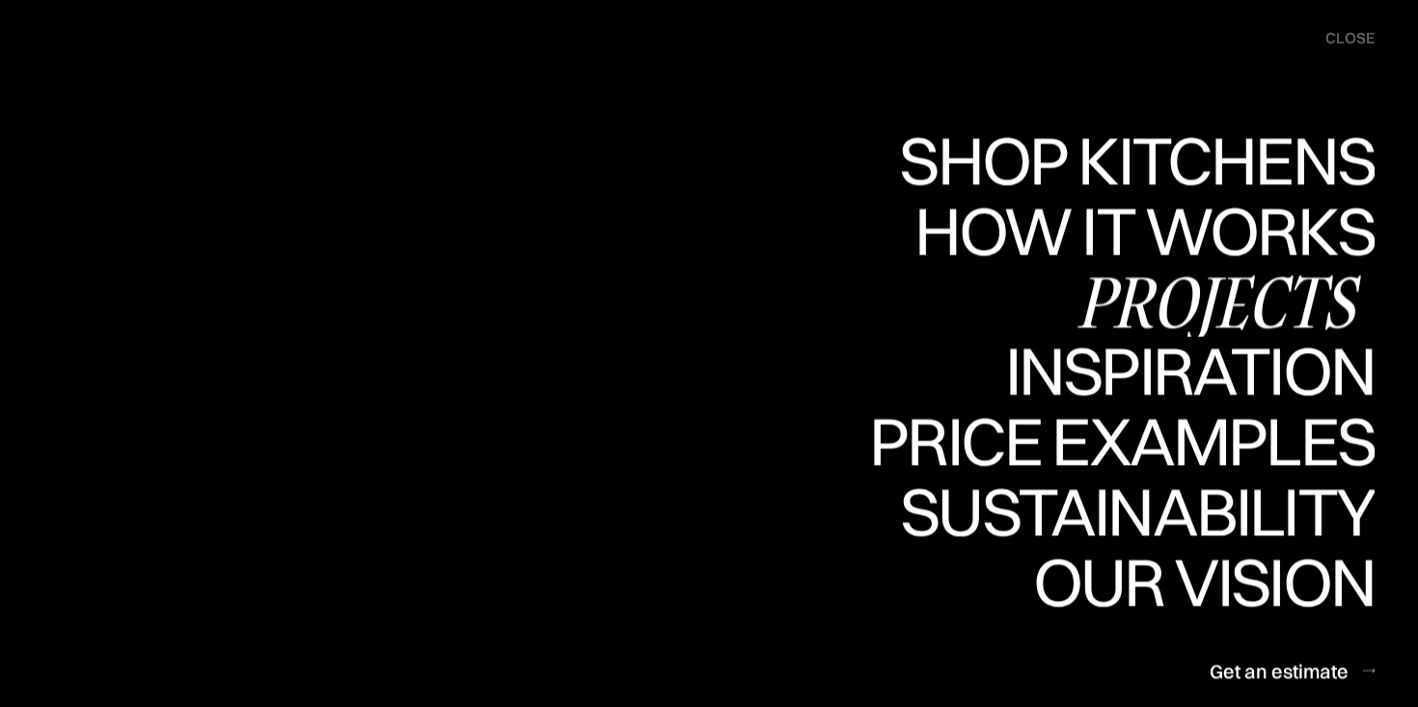
click at [1253, 306] on div "Projects" at bounding box center [1218, 301] width 312 height 68
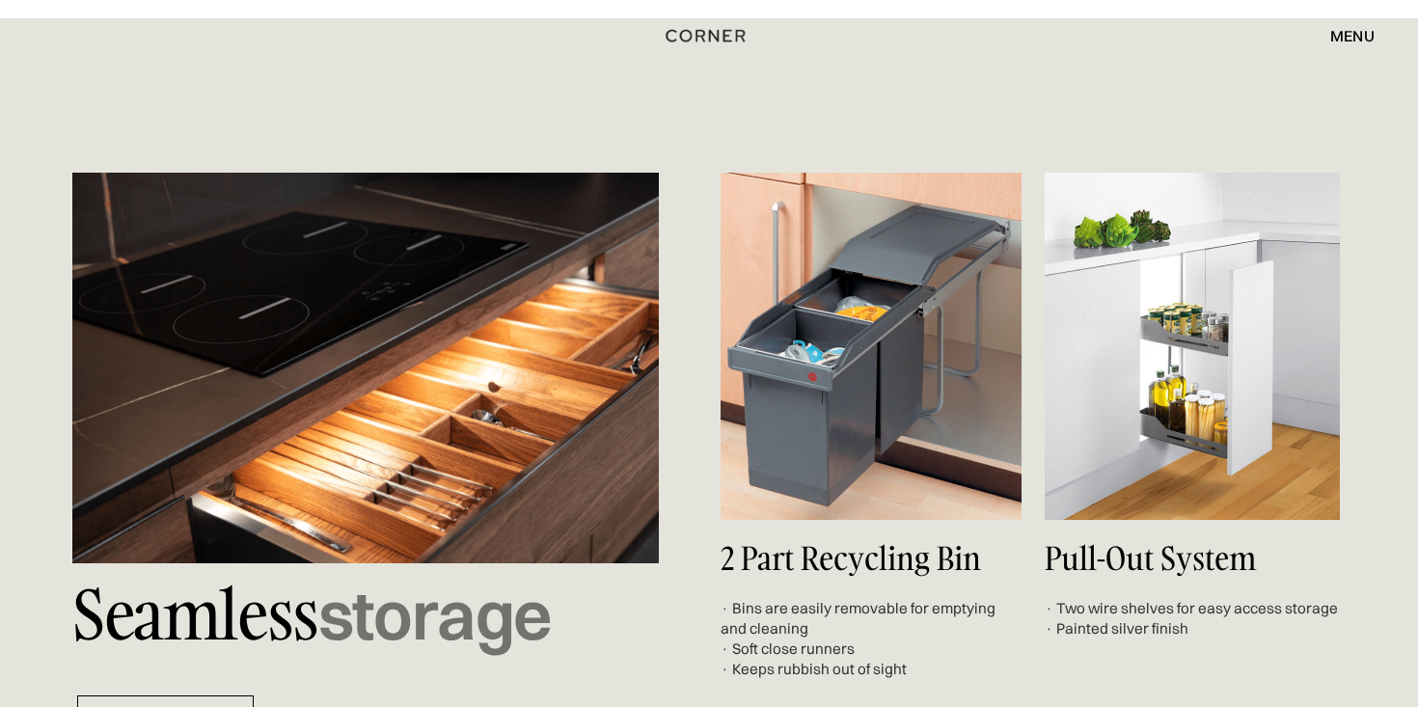
scroll to position [6197, 0]
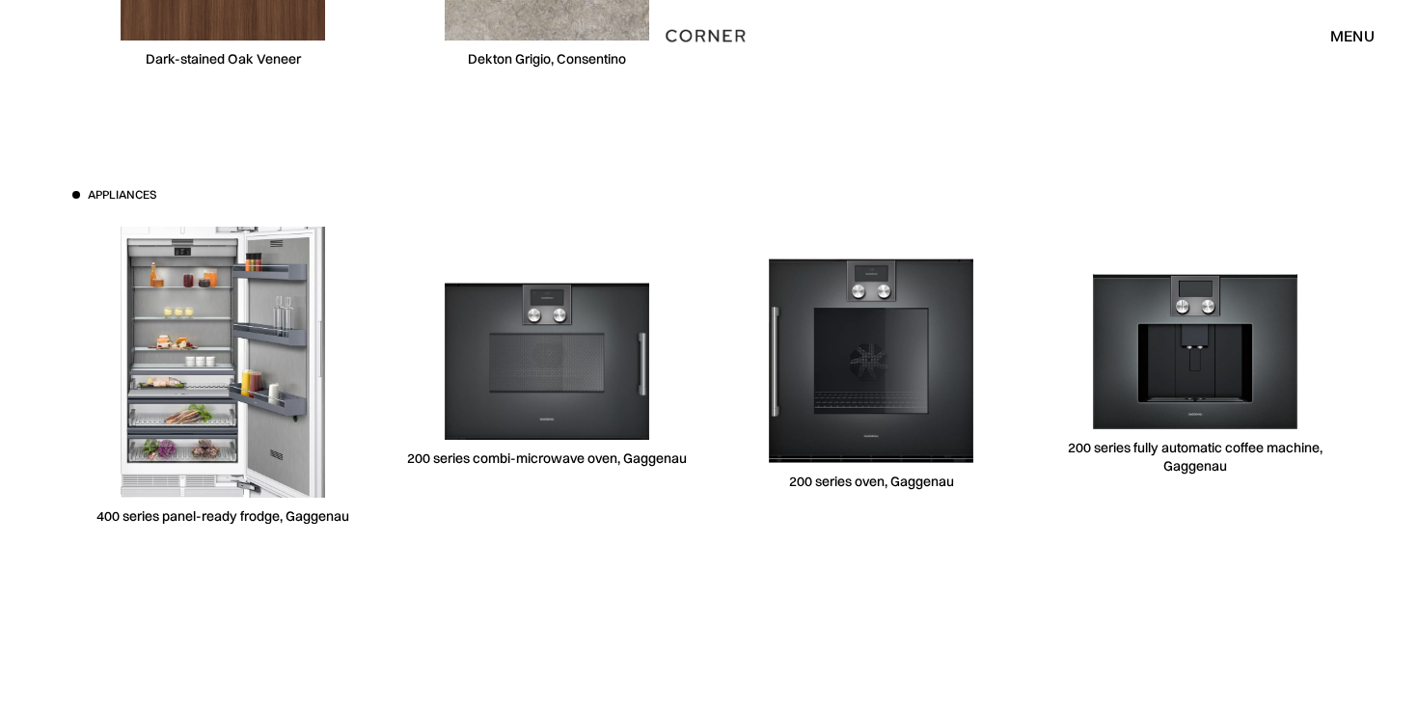
scroll to position [5929, 0]
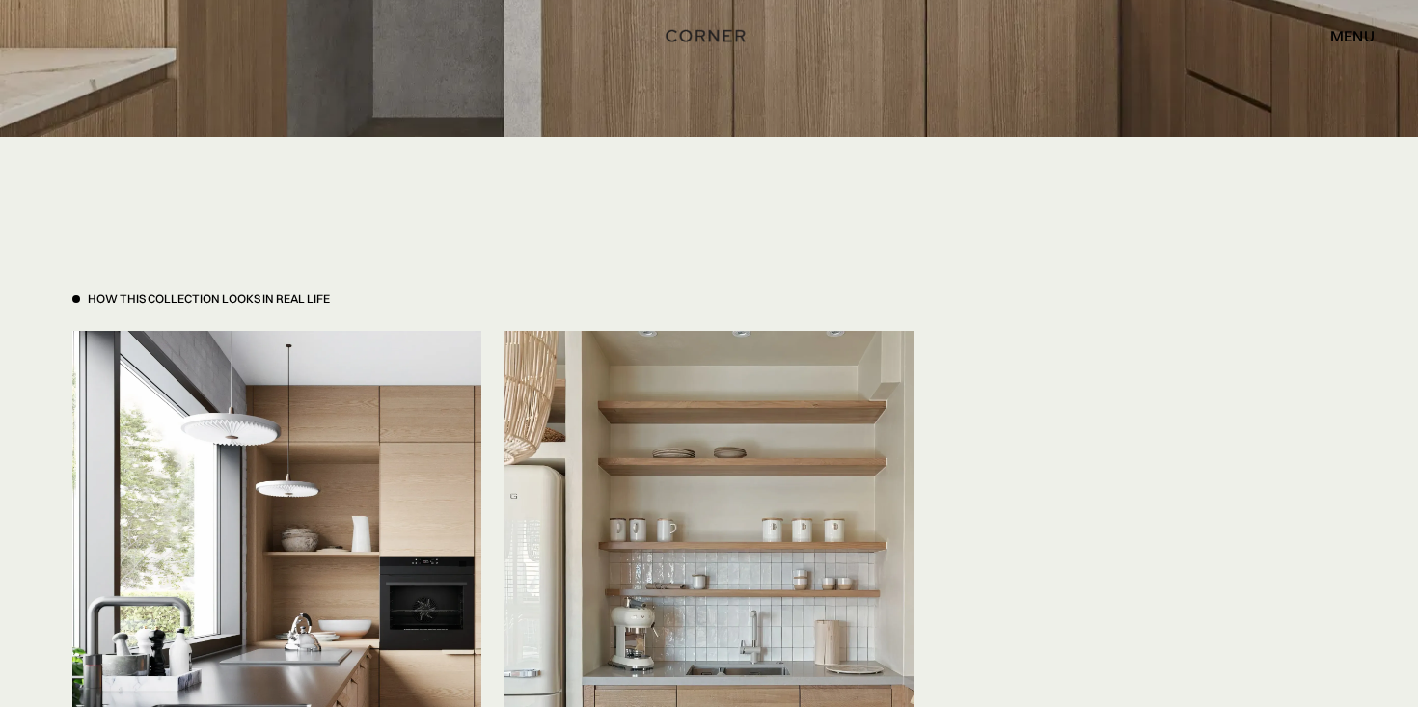
scroll to position [4147, 0]
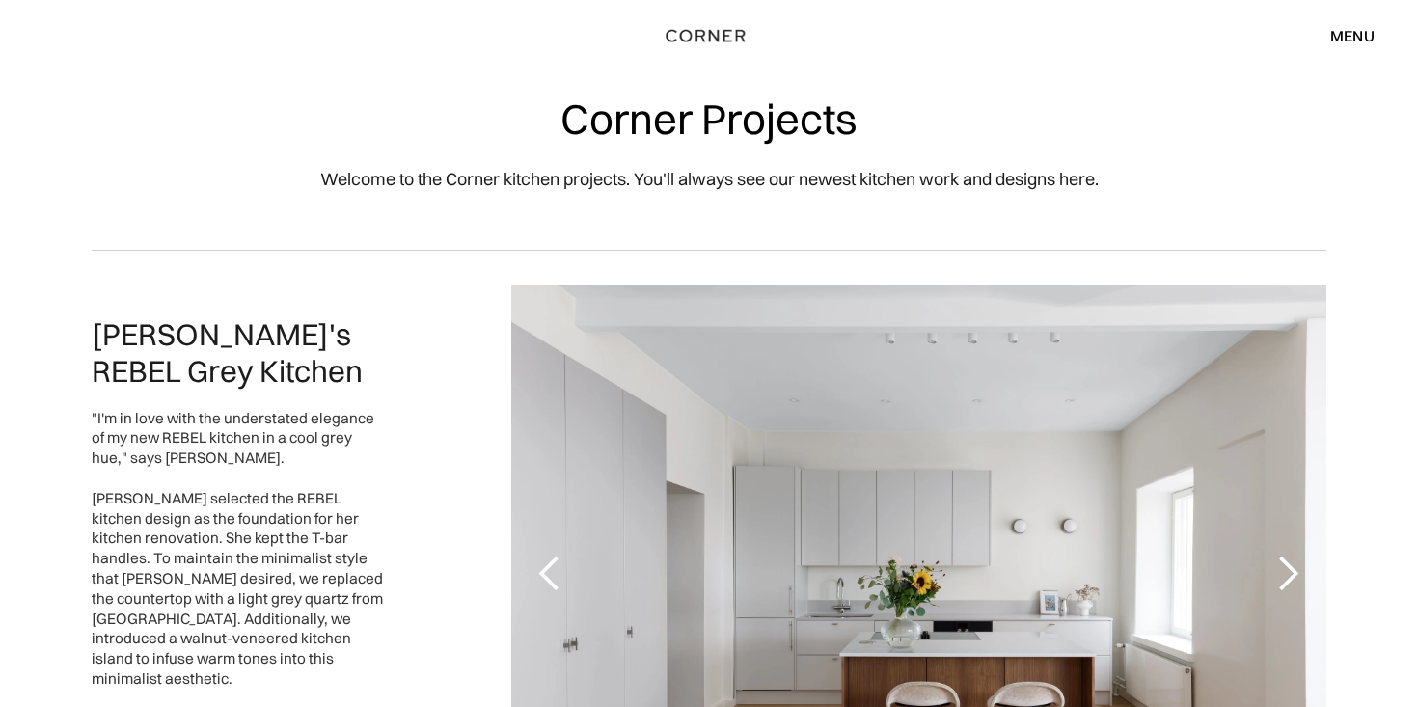
click at [1348, 16] on div "Shop Kitchens Shop Kitchens How it works How it works Projects Projects Inspira…" at bounding box center [709, 35] width 1418 height 71
click at [1348, 32] on div "menu" at bounding box center [1352, 35] width 44 height 15
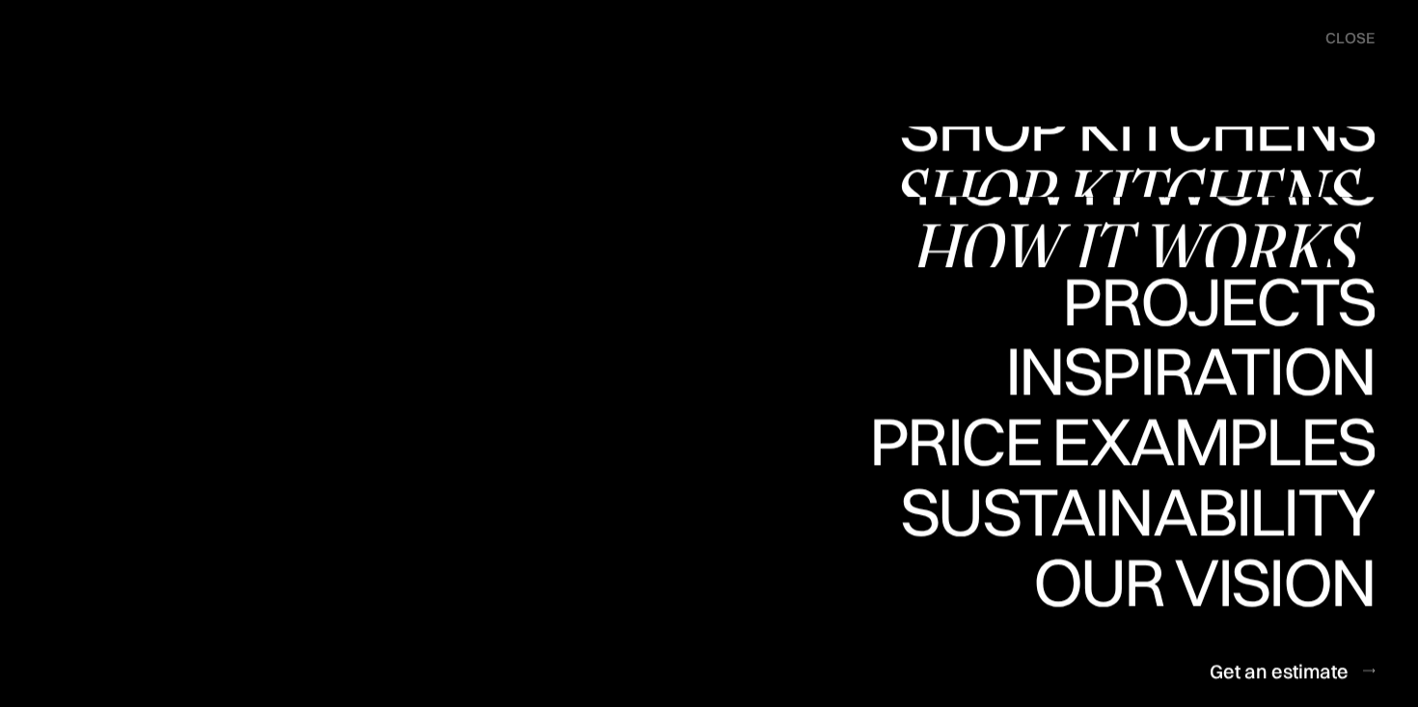
click at [1190, 167] on div "Shop Kitchens" at bounding box center [1131, 194] width 485 height 68
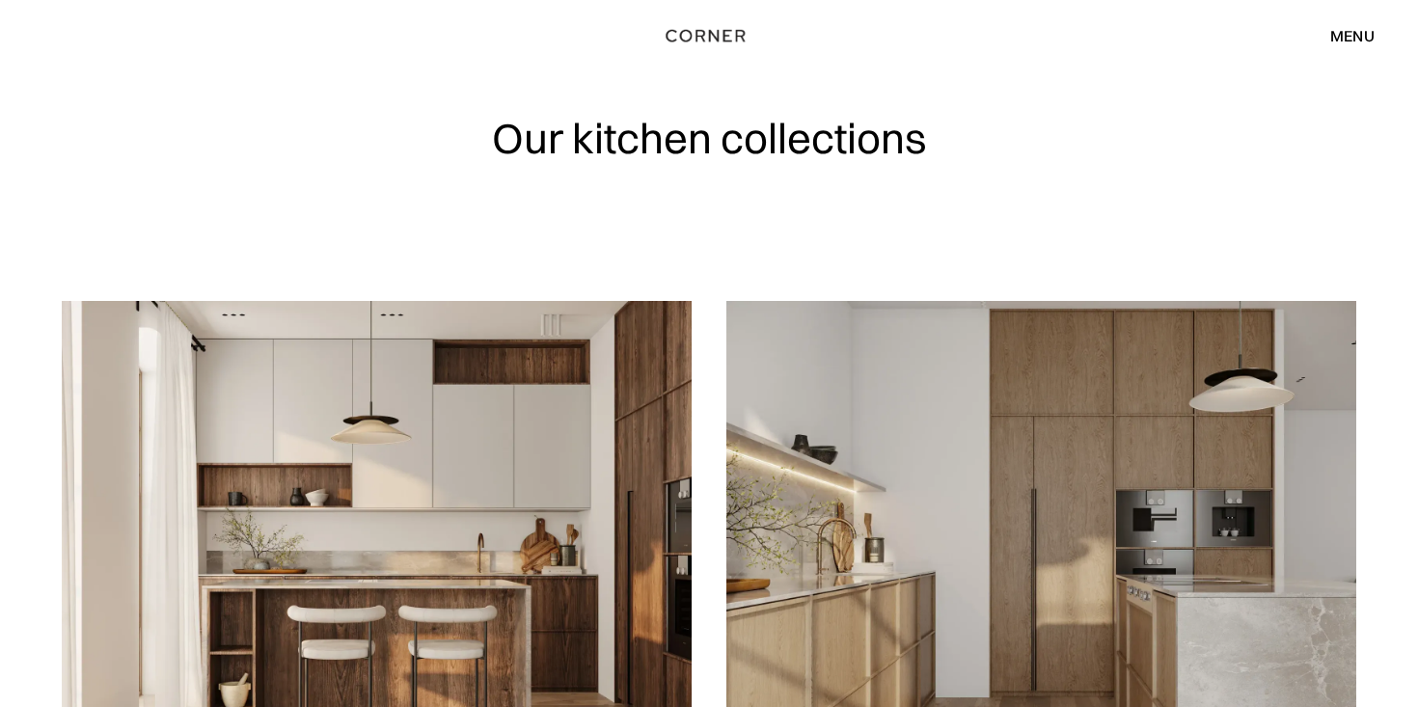
click at [1356, 41] on div "menu" at bounding box center [1352, 35] width 44 height 15
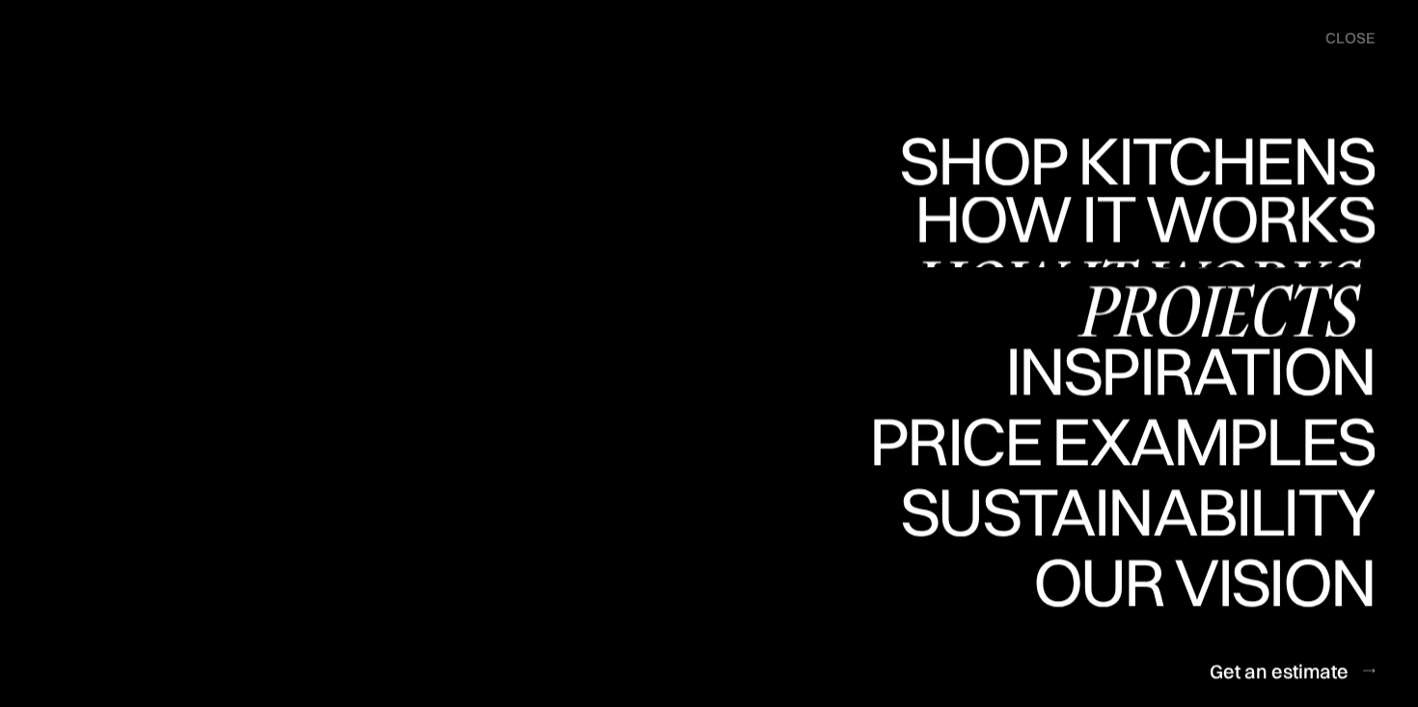
click at [1220, 305] on div "Projects" at bounding box center [1218, 310] width 312 height 68
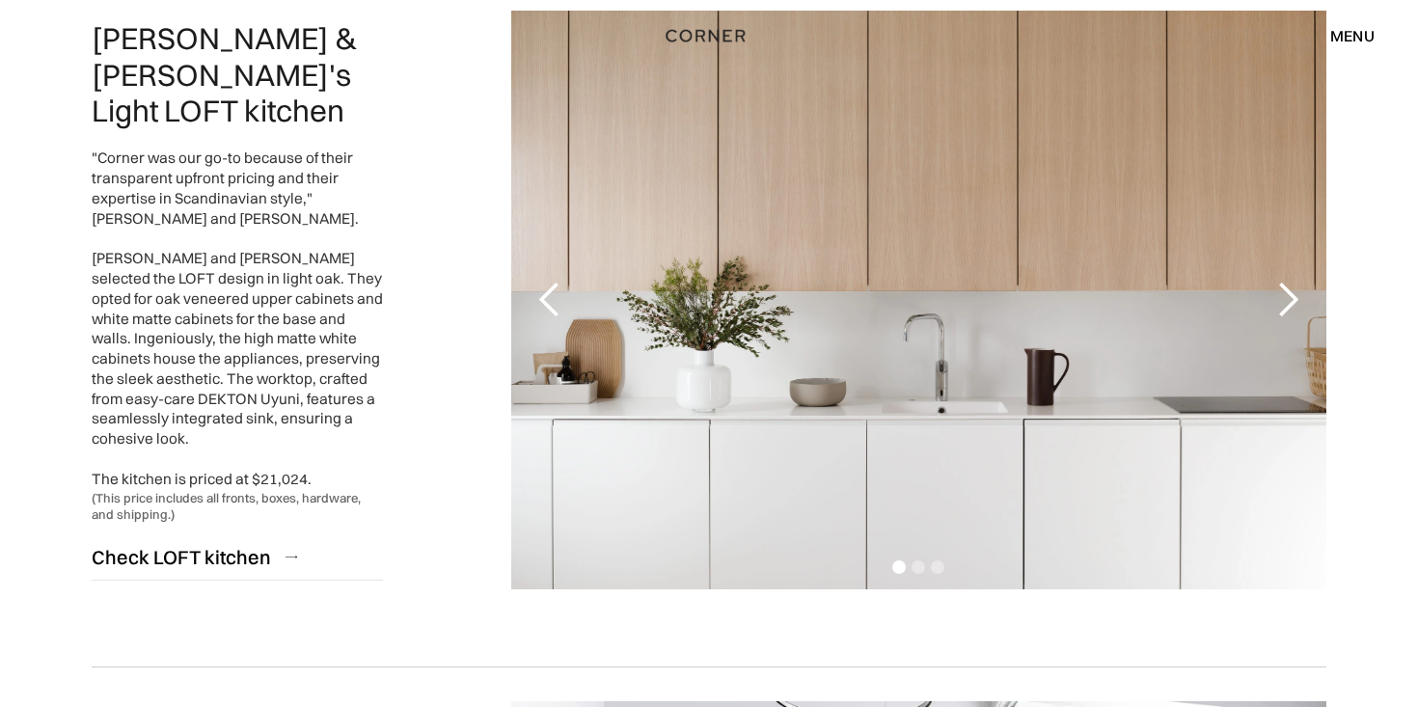
scroll to position [1653, 0]
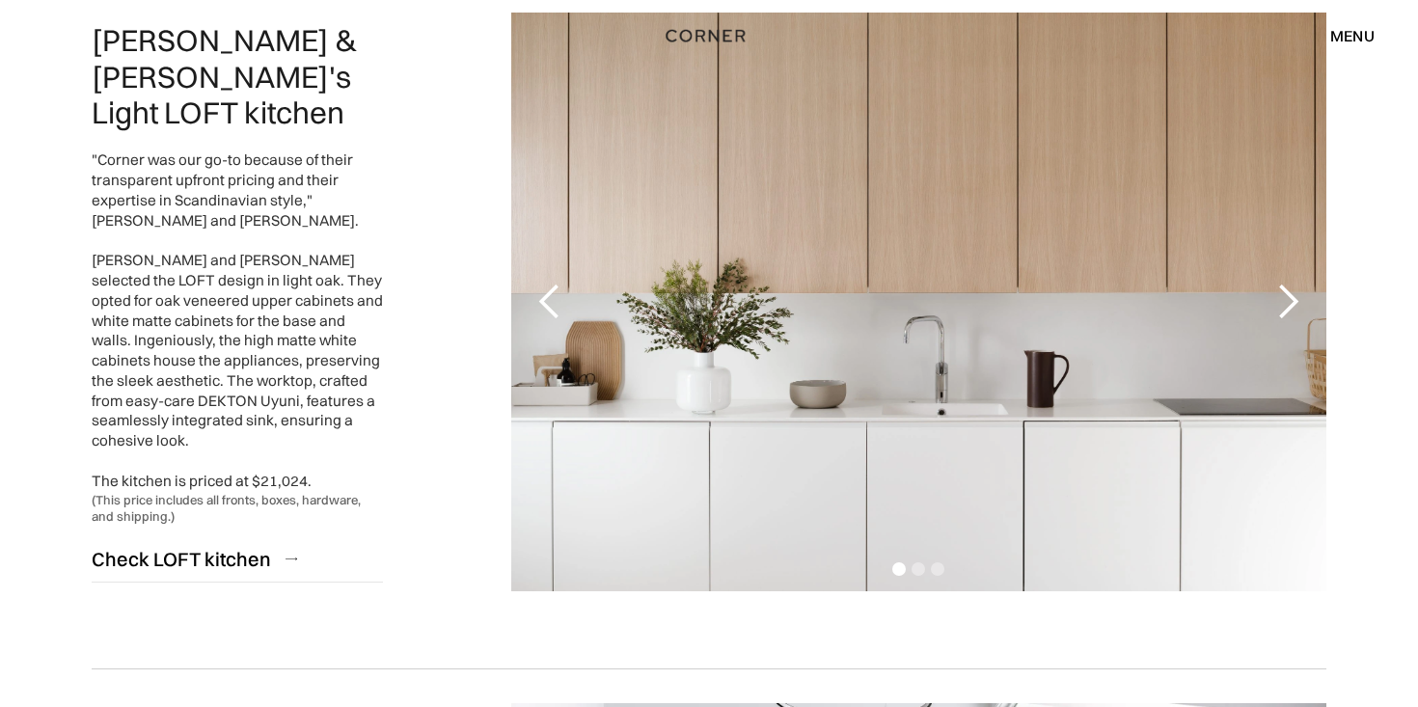
click at [1299, 302] on div "next slide" at bounding box center [1287, 302] width 39 height 39
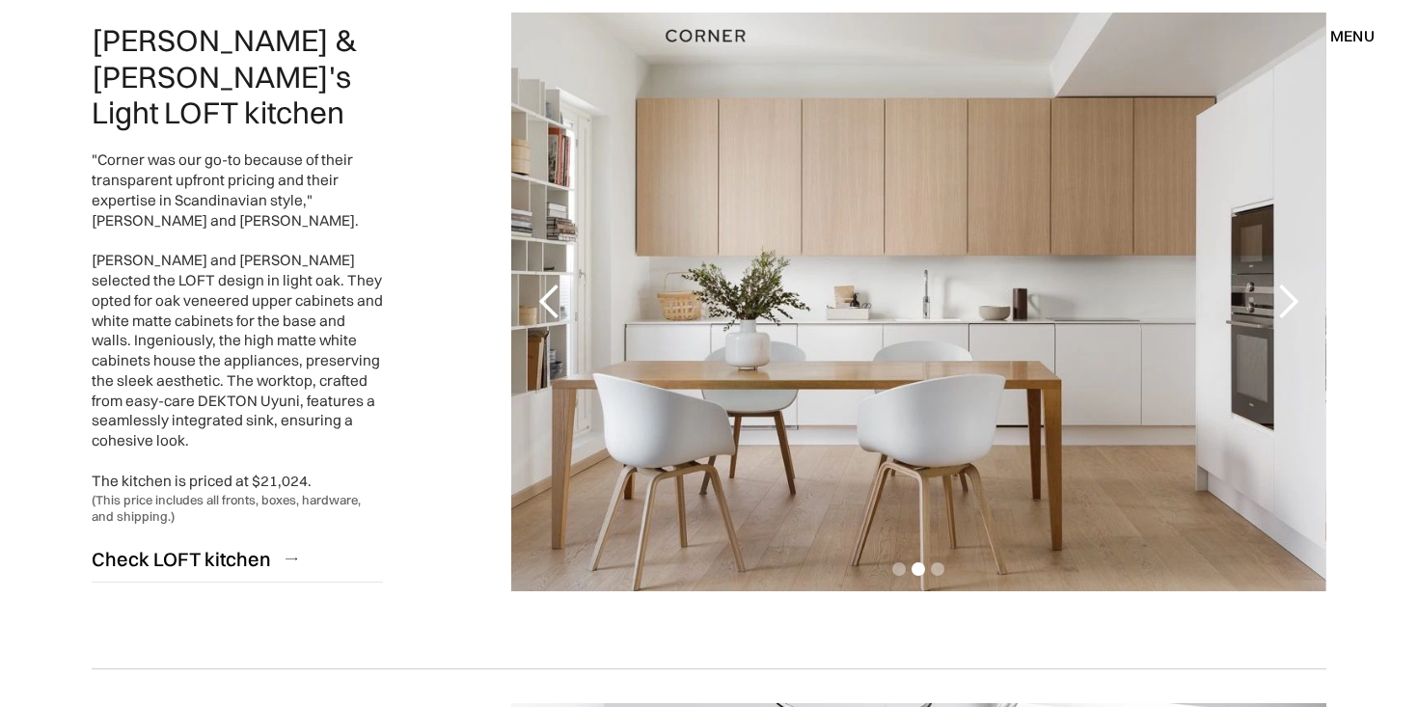
click at [1299, 302] on div "next slide" at bounding box center [1287, 302] width 39 height 39
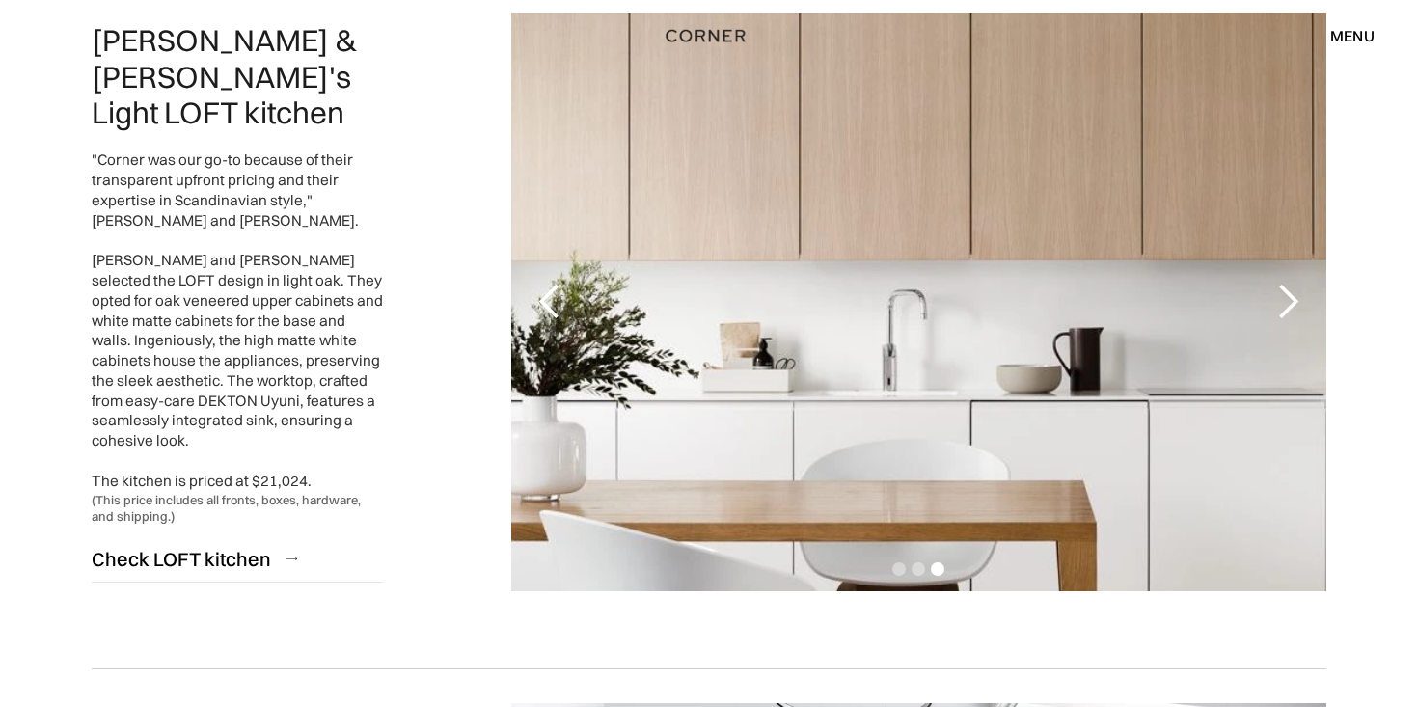
click at [1299, 302] on div "next slide" at bounding box center [1287, 302] width 39 height 39
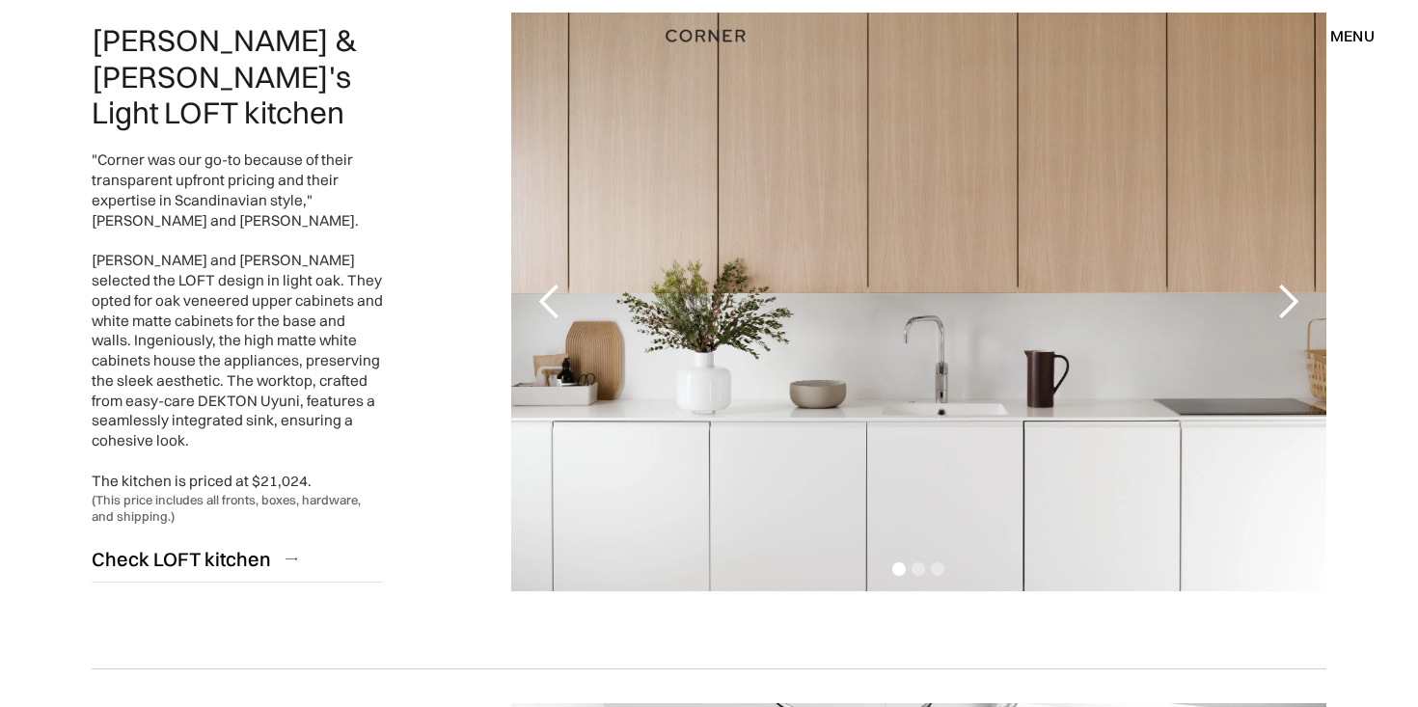
click at [1299, 302] on div "next slide" at bounding box center [1287, 302] width 39 height 39
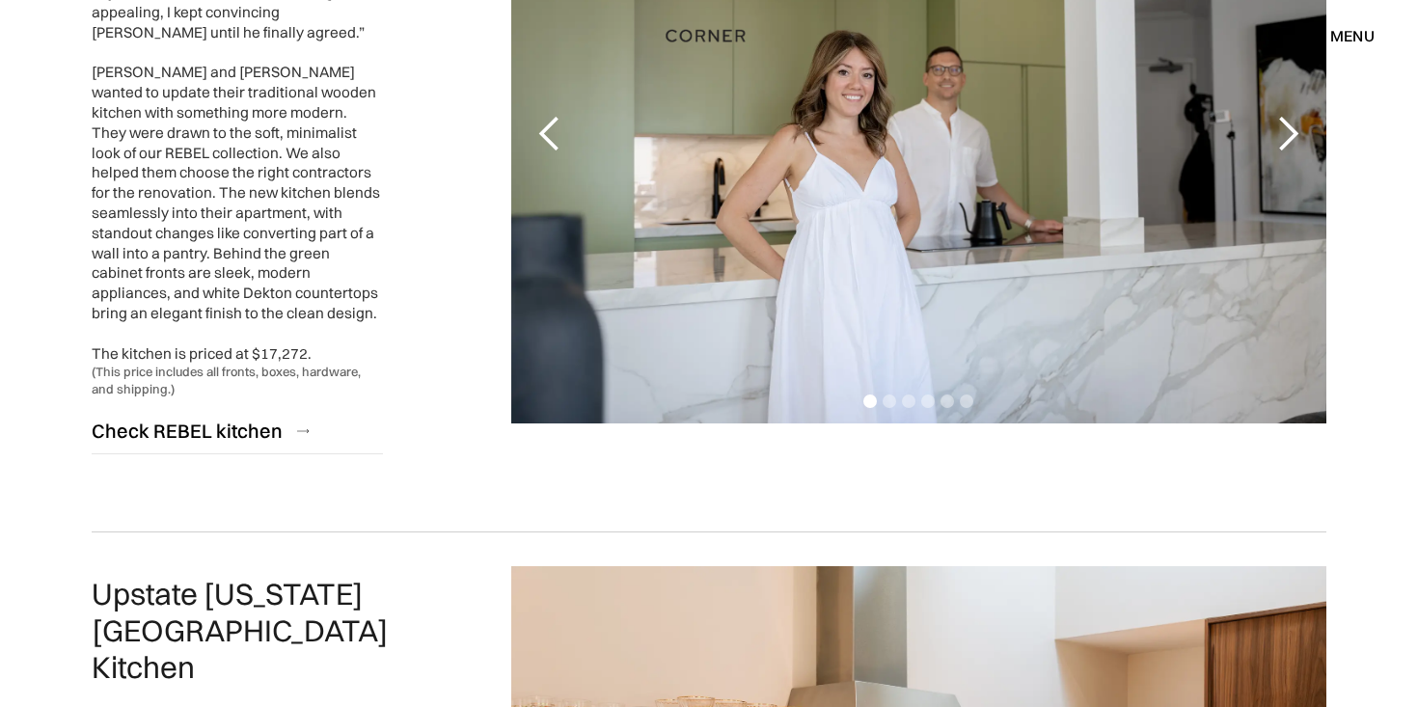
scroll to position [3786, 0]
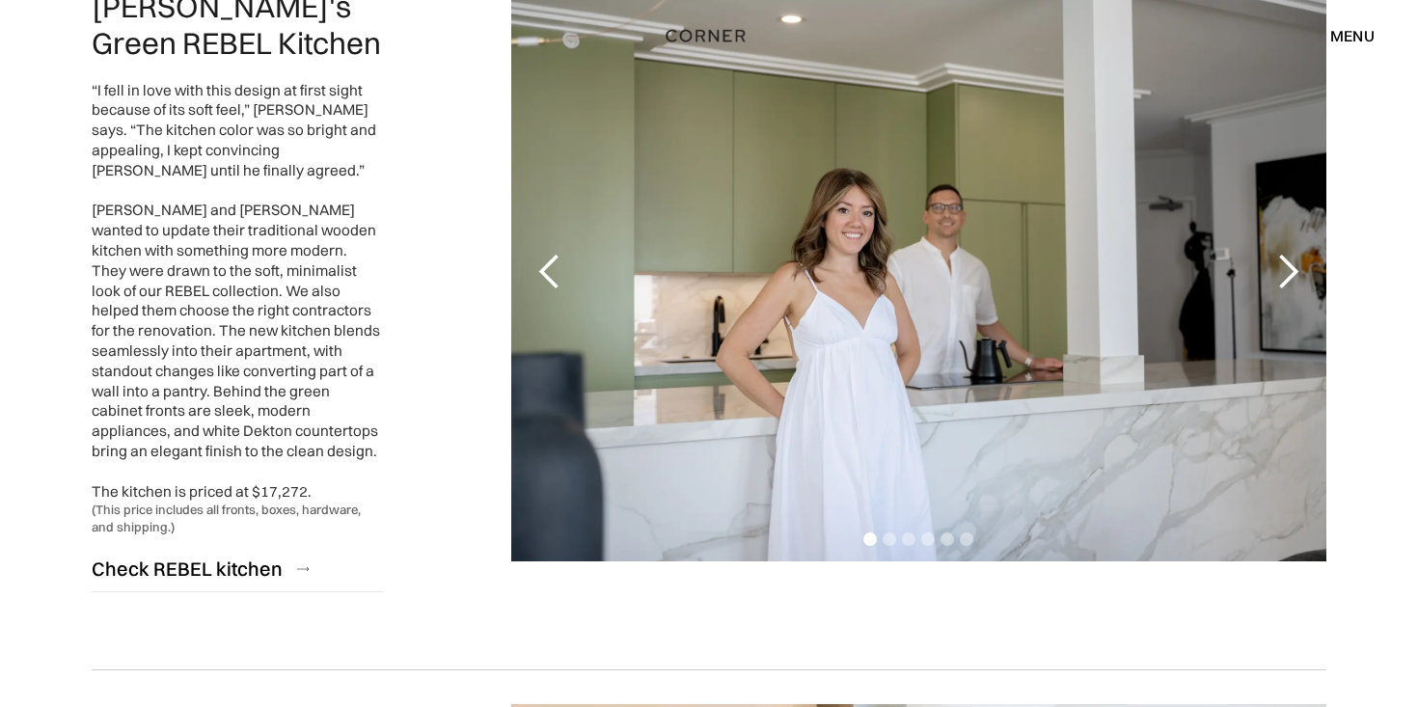
click at [1299, 253] on div "next slide" at bounding box center [1287, 272] width 39 height 39
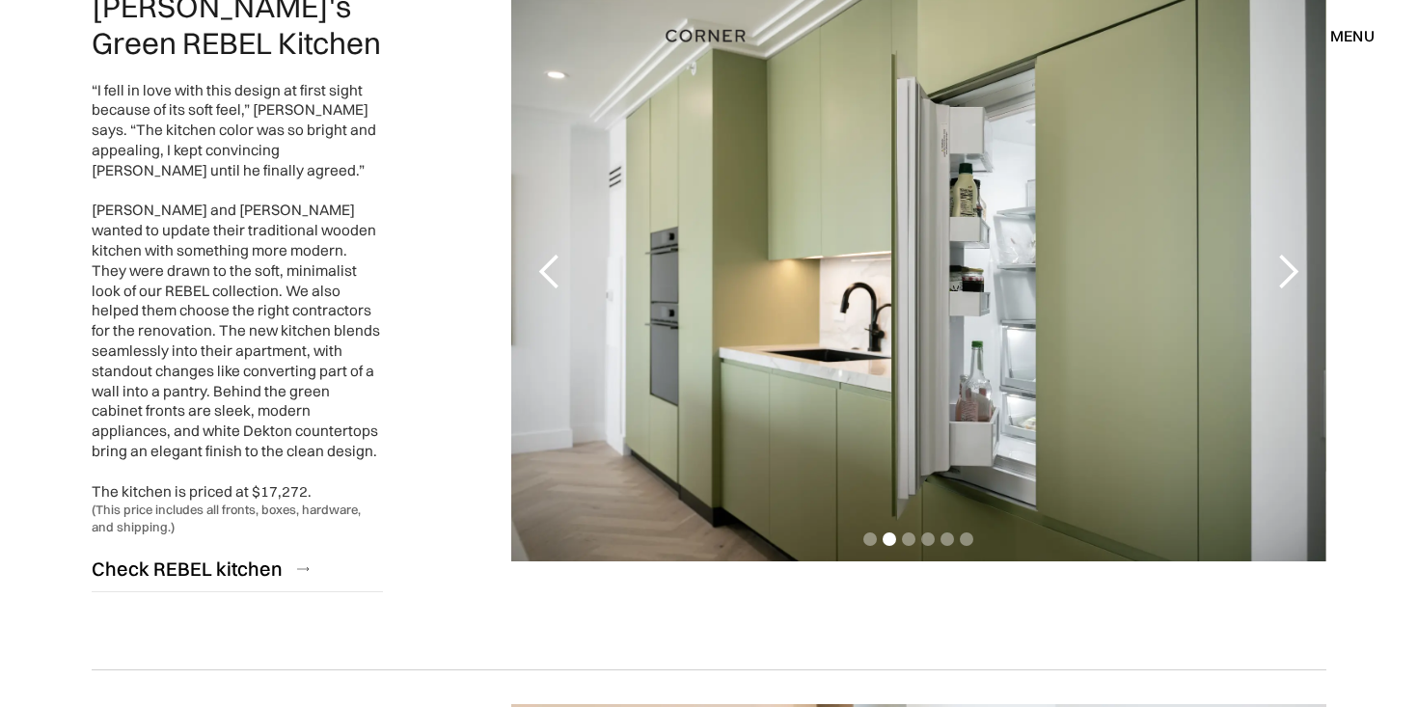
click at [1299, 253] on div "next slide" at bounding box center [1287, 272] width 39 height 39
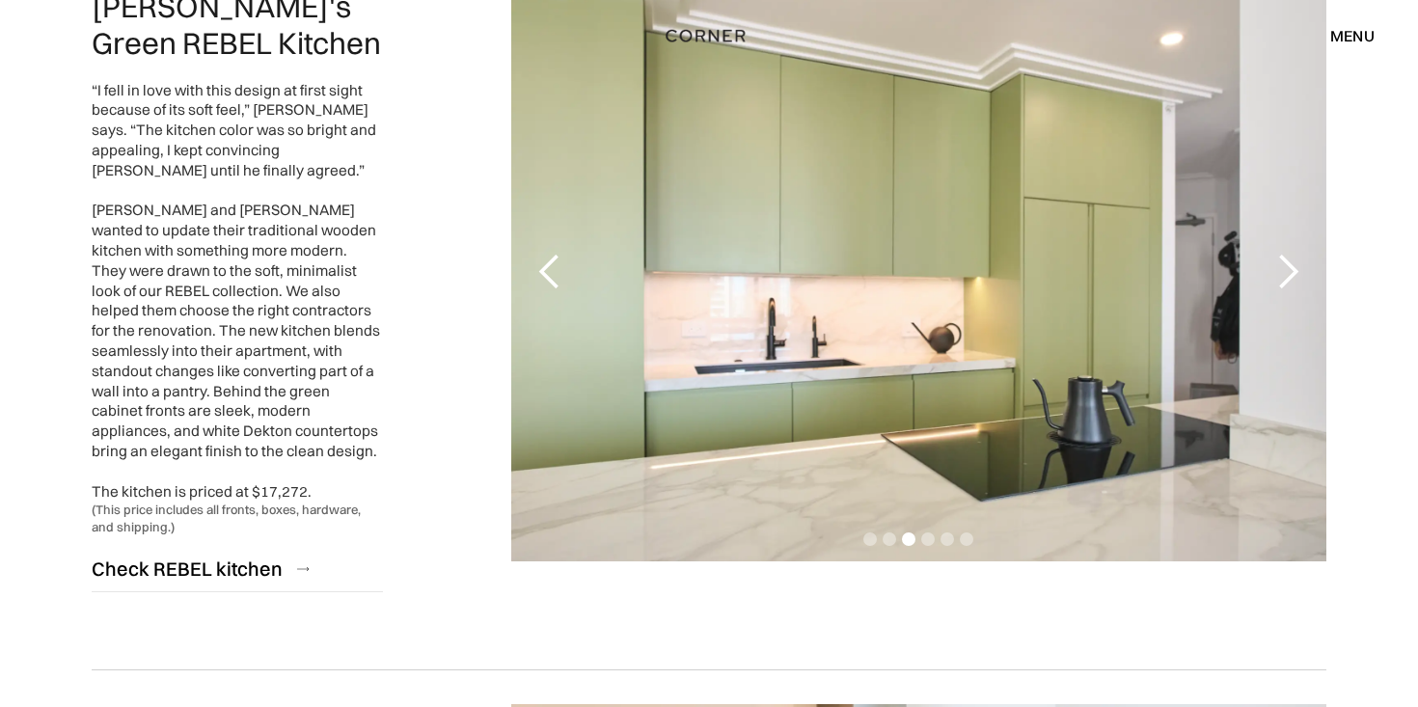
click at [1299, 253] on div "next slide" at bounding box center [1287, 272] width 39 height 39
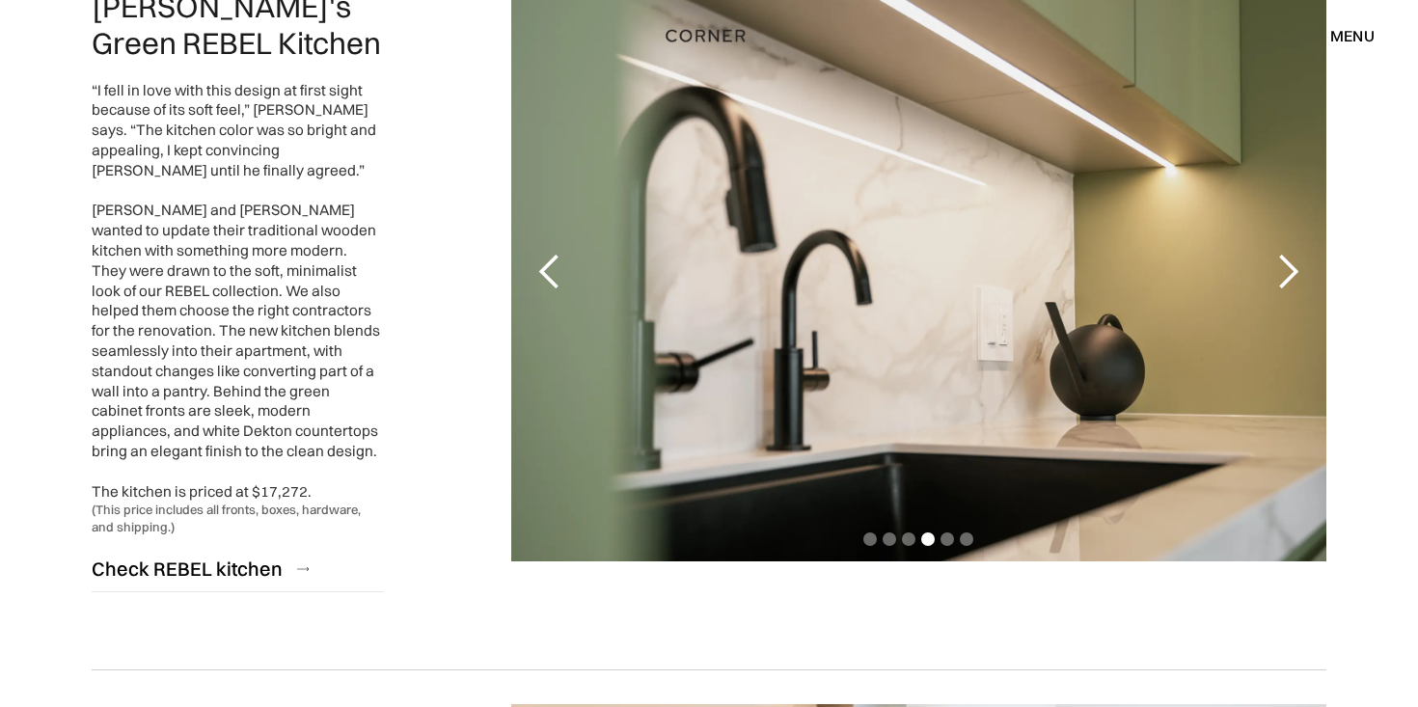
click at [548, 253] on div "previous slide" at bounding box center [549, 272] width 39 height 39
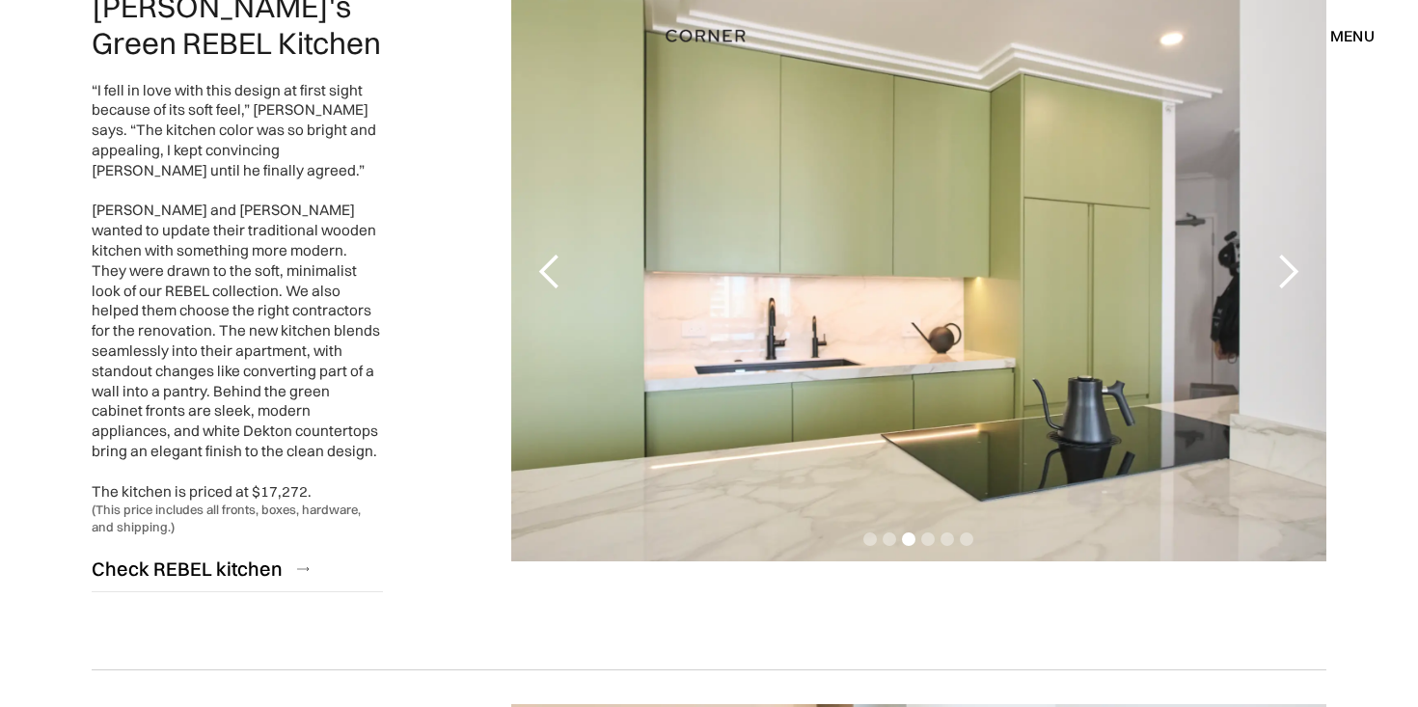
click at [1274, 253] on div "next slide" at bounding box center [1287, 272] width 39 height 39
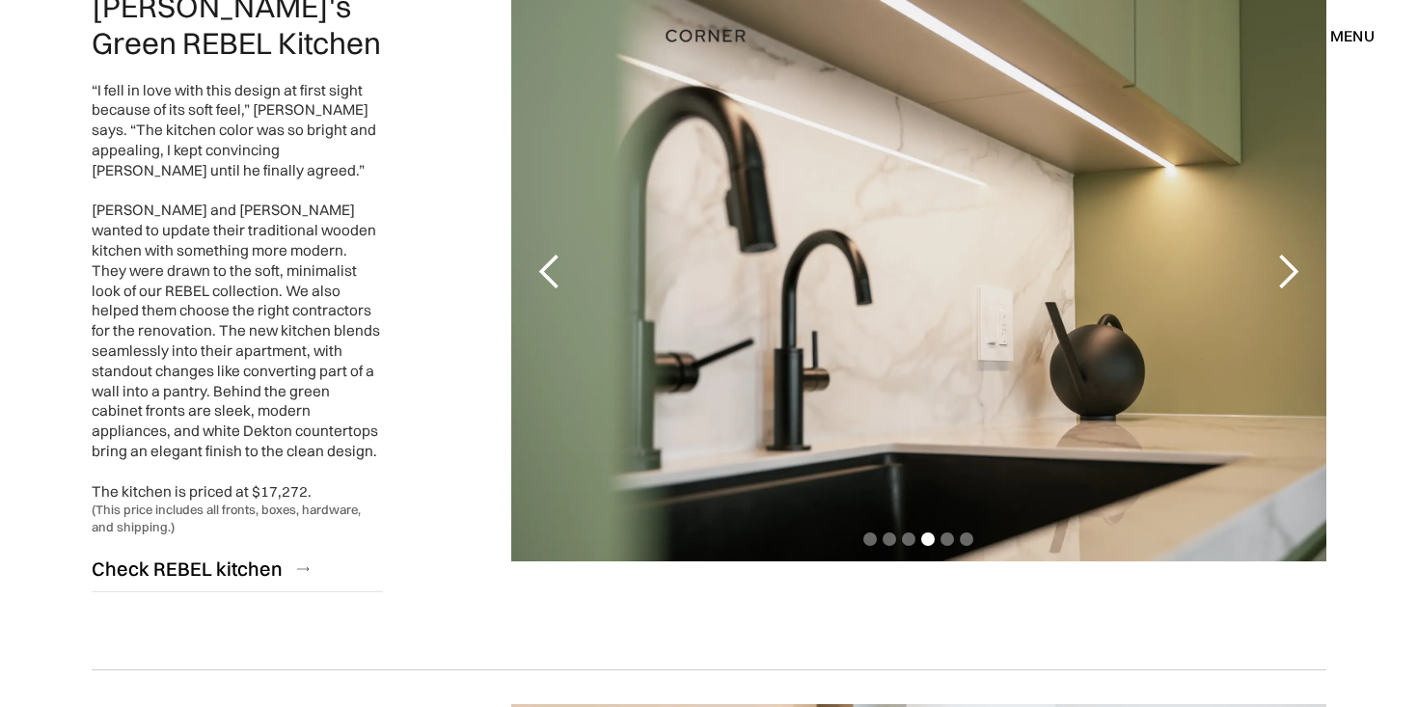
click at [1274, 253] on div "next slide" at bounding box center [1287, 272] width 39 height 39
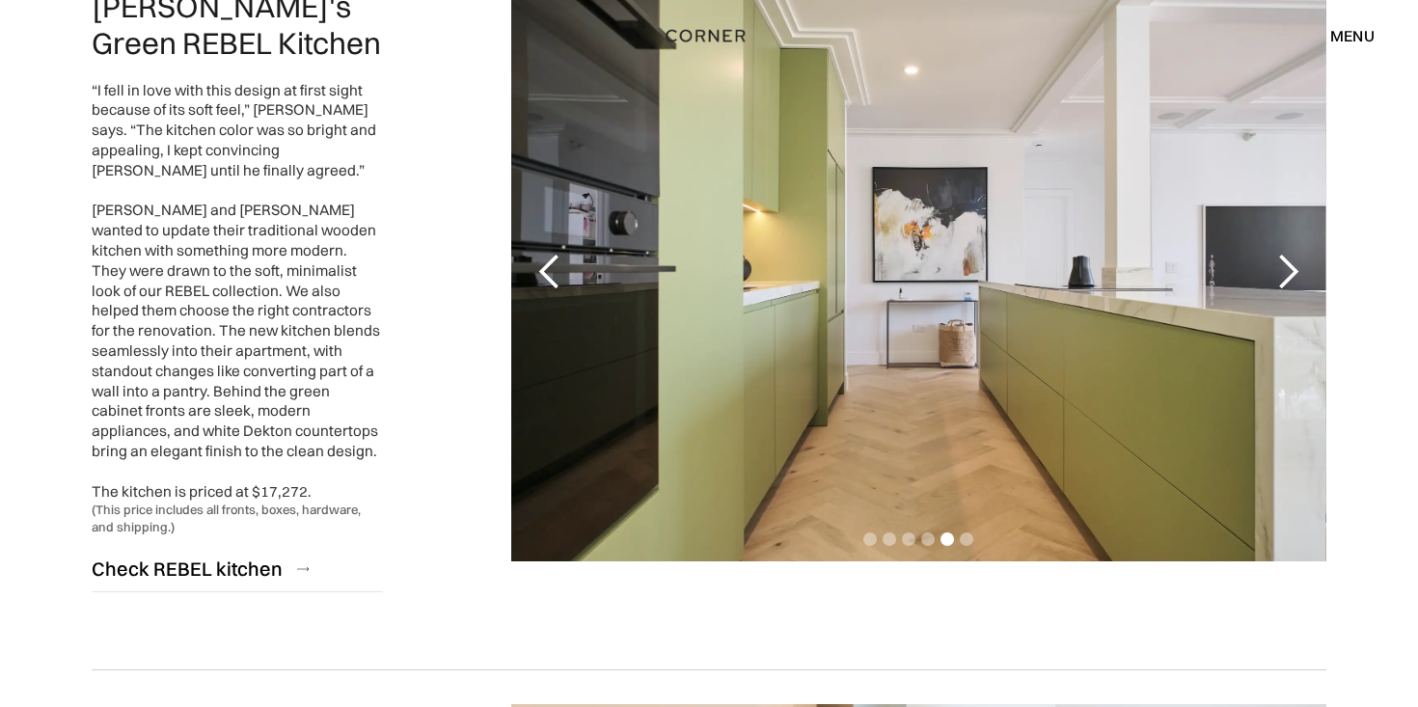
click at [1274, 253] on div "next slide" at bounding box center [1287, 272] width 39 height 39
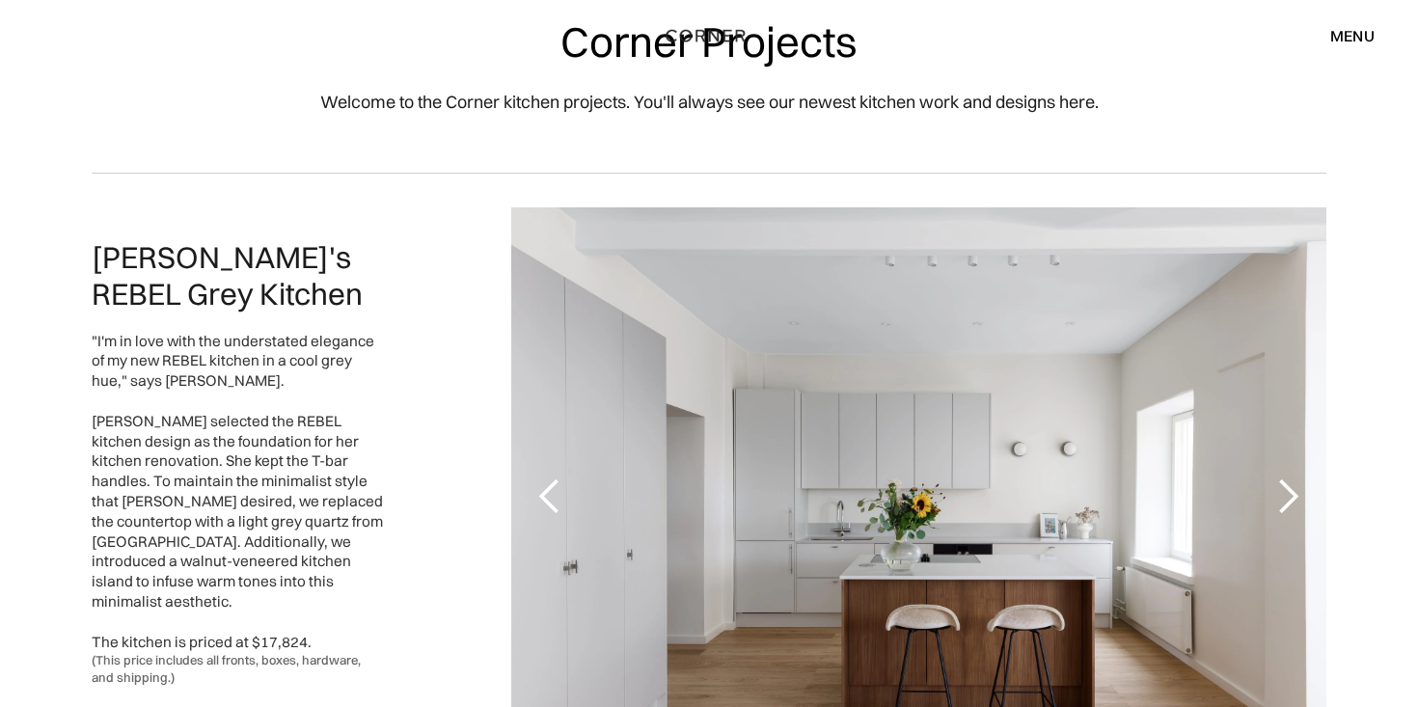
scroll to position [0, 0]
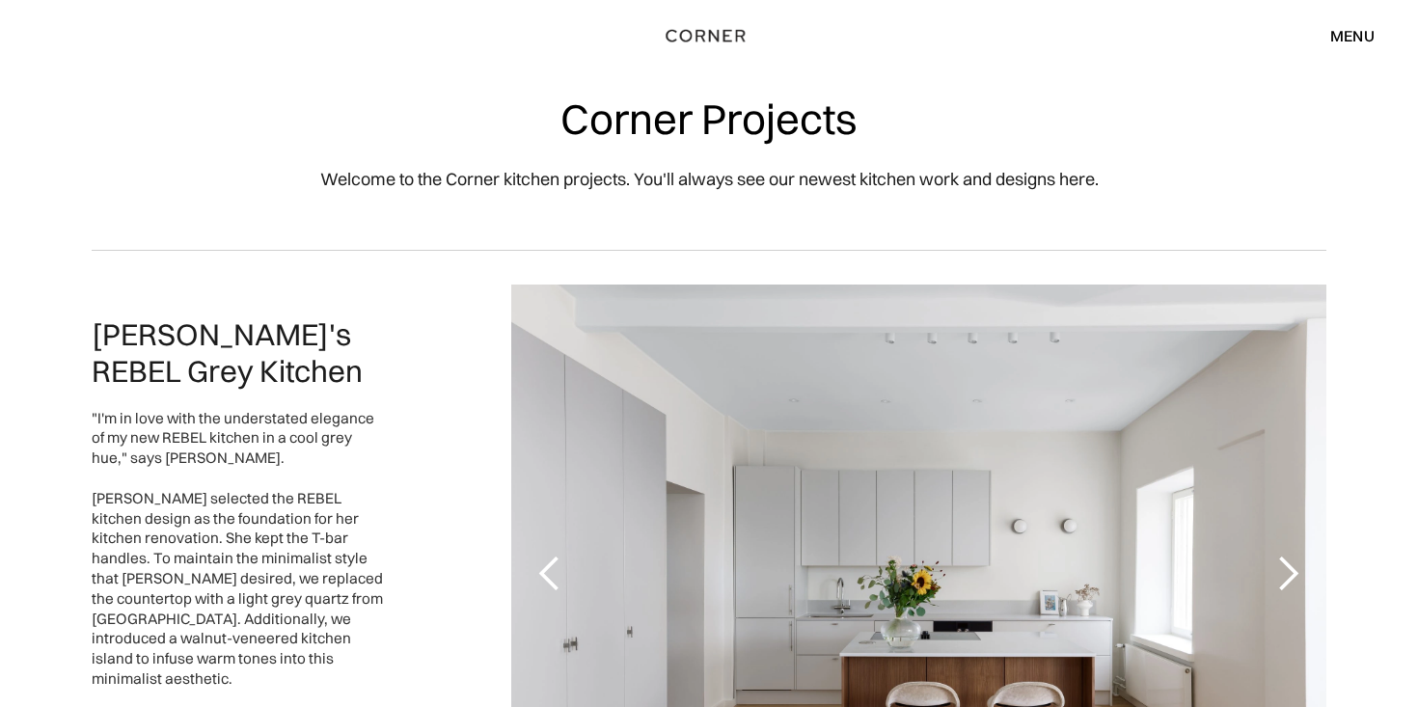
click at [1348, 49] on div "menu close" at bounding box center [1343, 35] width 64 height 33
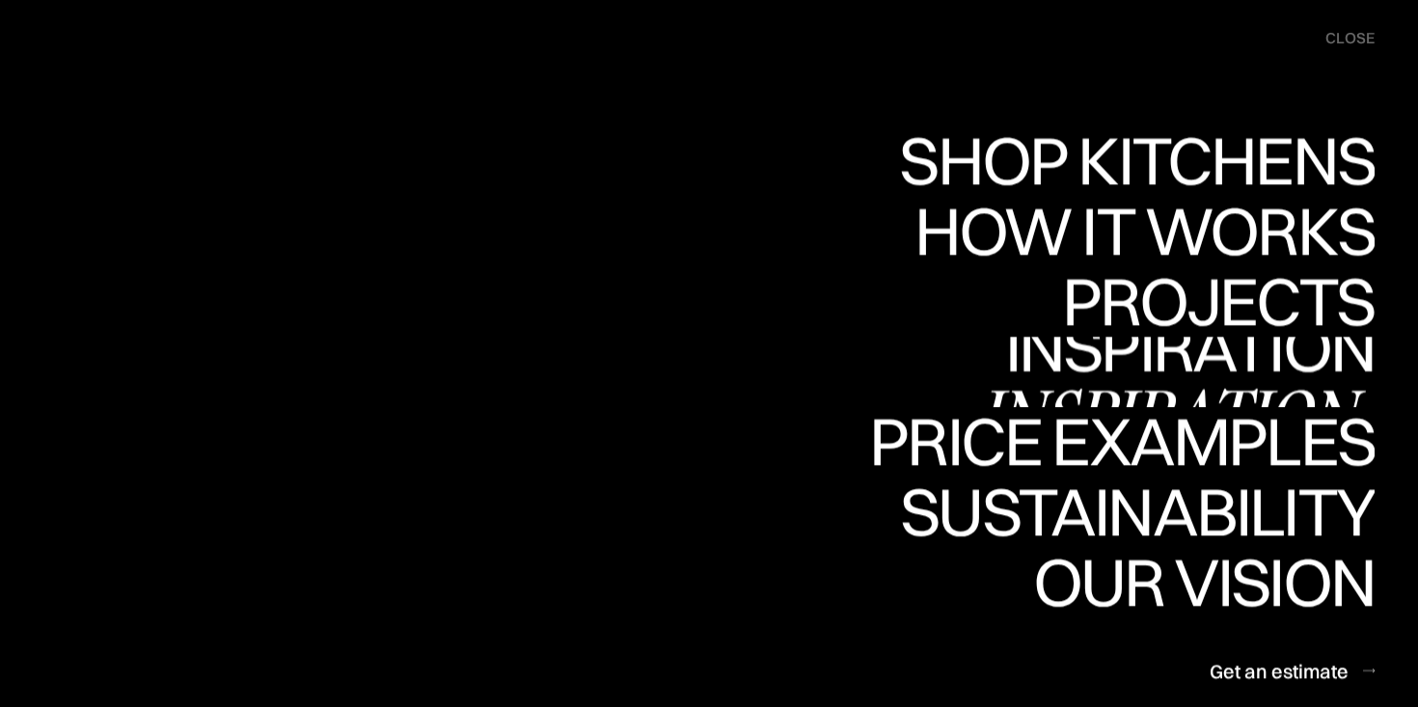
click at [1317, 381] on div "Inspiration" at bounding box center [1176, 415] width 396 height 68
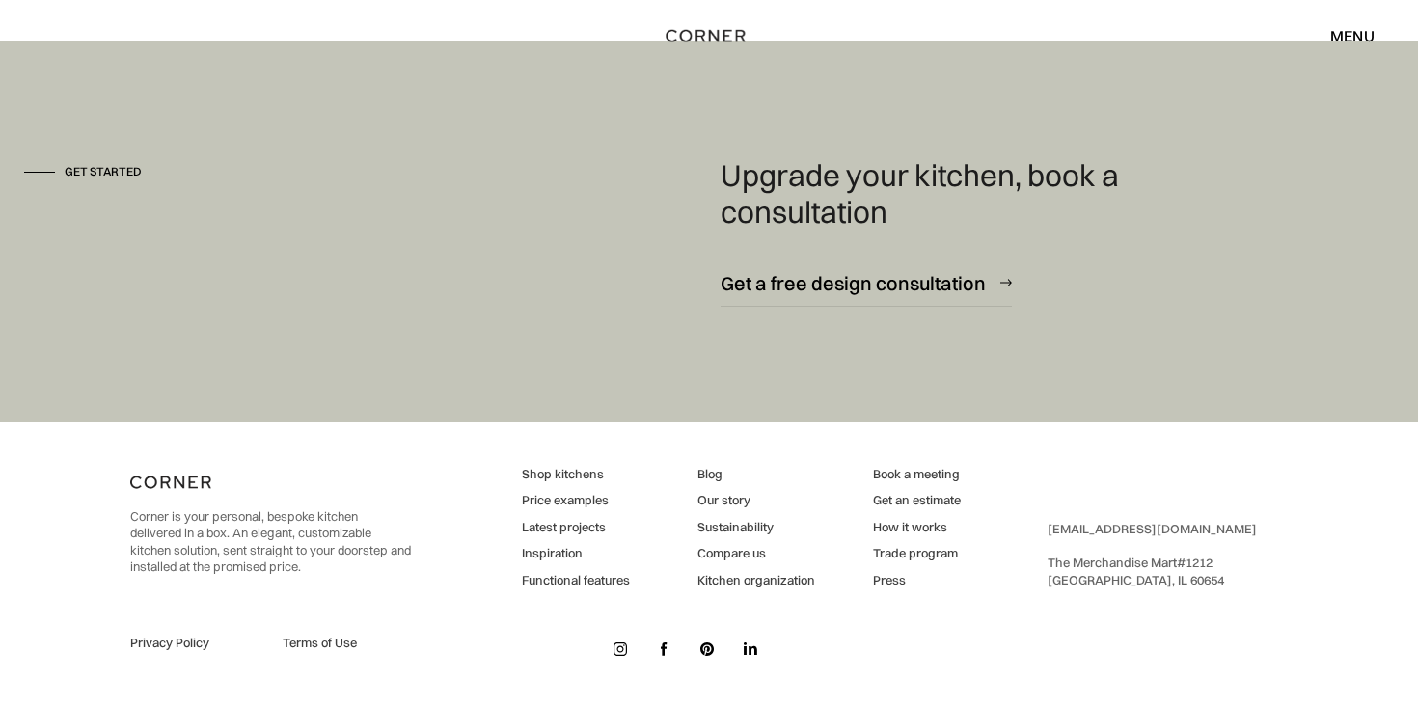
scroll to position [2696, 0]
click at [900, 517] on div "Book a meeting Get an estimate How it works Trade program Press" at bounding box center [917, 527] width 88 height 123
click at [900, 524] on link "How it works" at bounding box center [917, 527] width 88 height 17
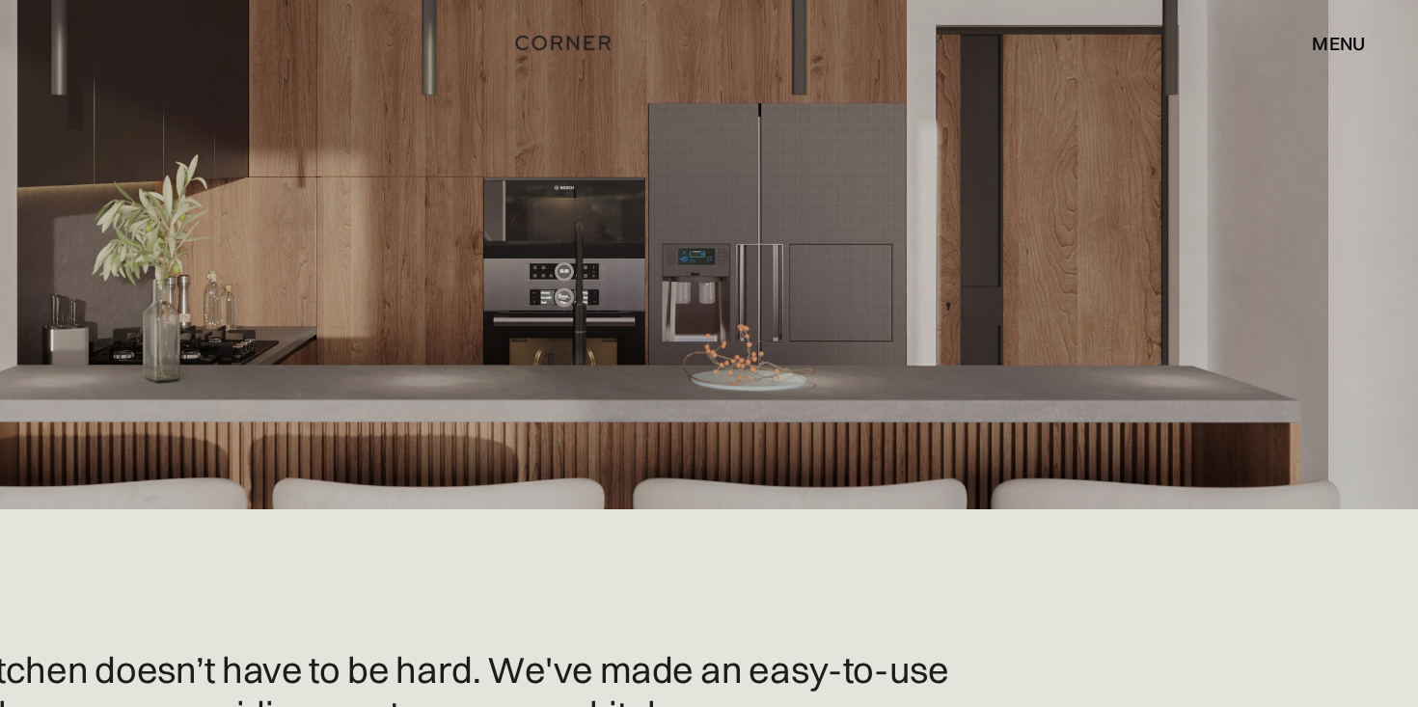
click at [1364, 41] on div "menu" at bounding box center [1352, 35] width 44 height 15
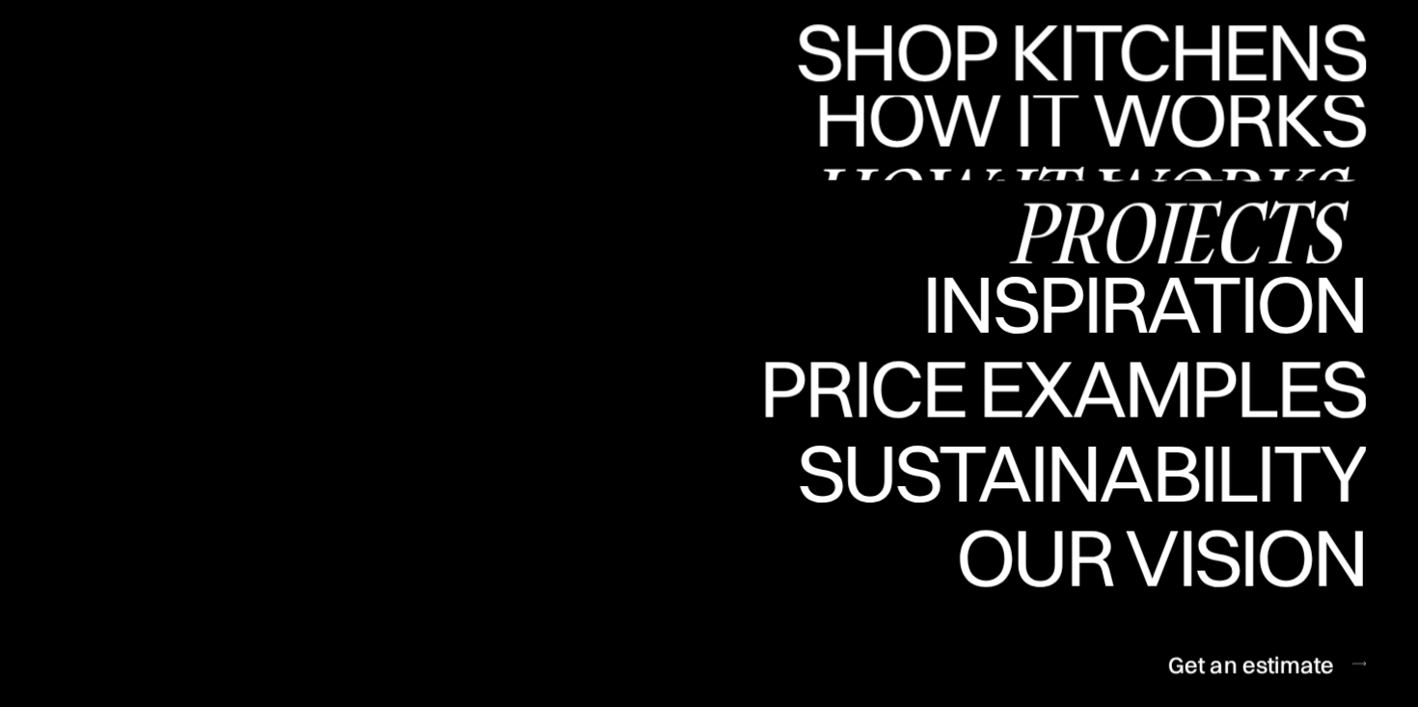
scroll to position [81, 0]
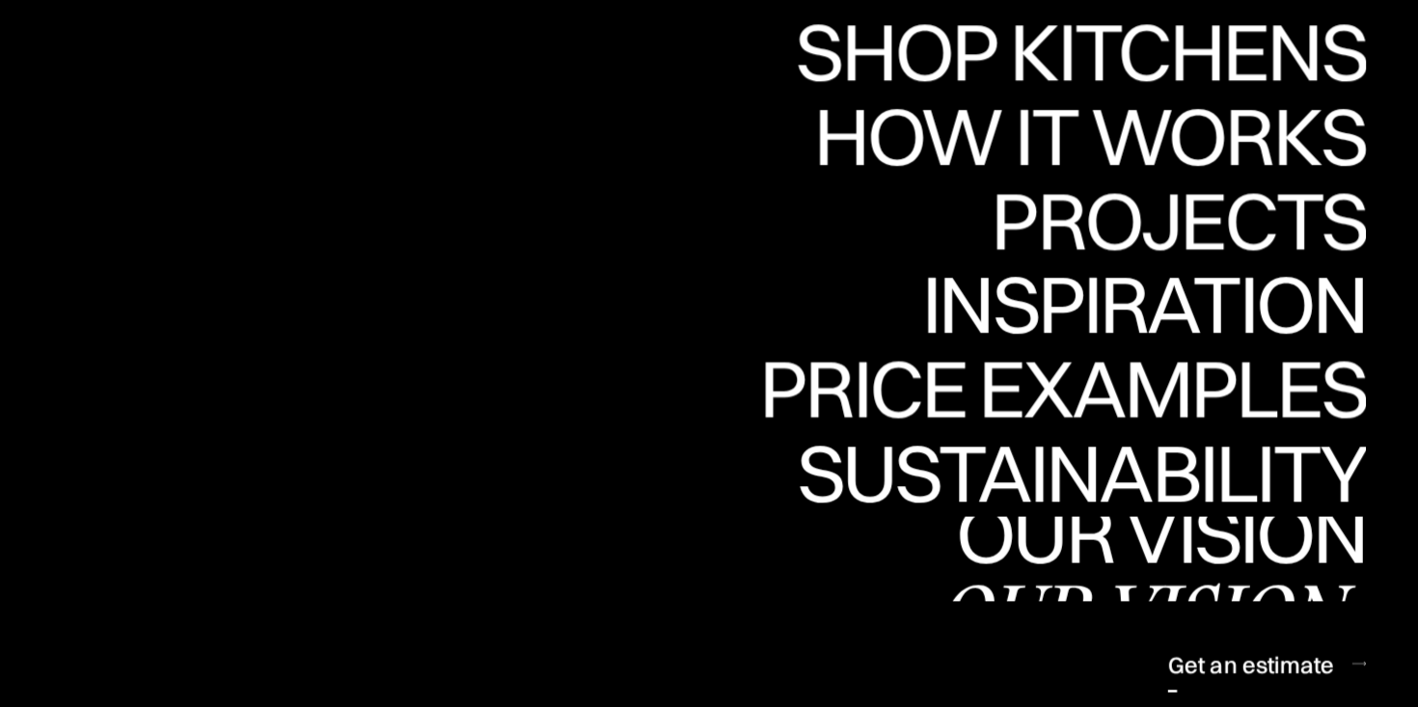
click at [1197, 602] on div "Our vision" at bounding box center [1196, 630] width 358 height 68
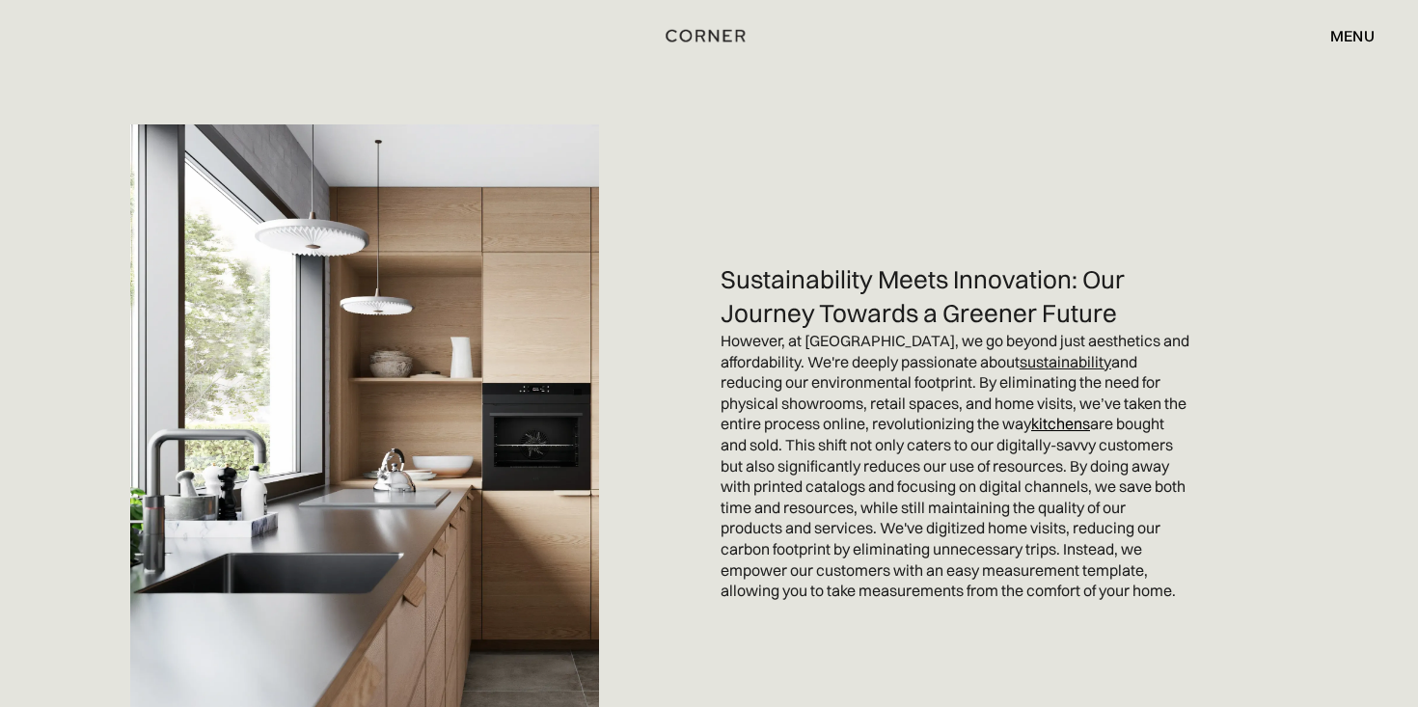
scroll to position [3218, 0]
